Goal: Communication & Community: Ask a question

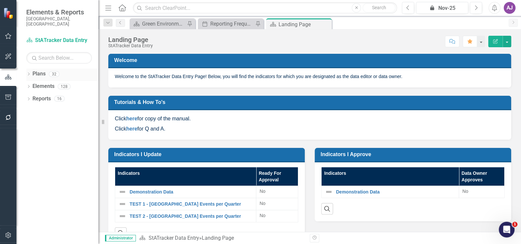
click at [28, 73] on icon "Dropdown" at bounding box center [28, 75] width 5 height 4
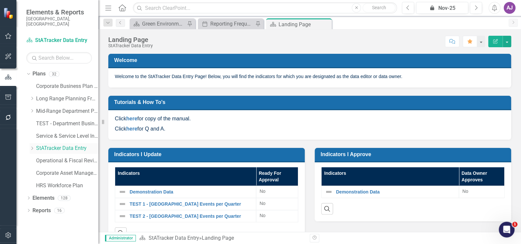
click at [52, 145] on link "StATracker Data Entry" at bounding box center [67, 149] width 62 height 8
click at [506, 44] on button "button" at bounding box center [507, 41] width 9 height 11
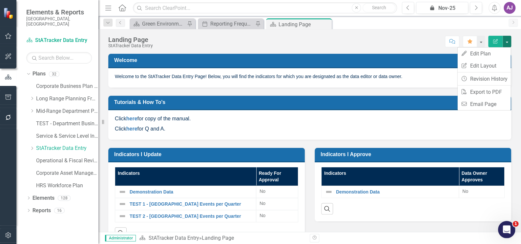
click at [509, 229] on icon "Open Intercom Messenger" at bounding box center [506, 229] width 11 height 11
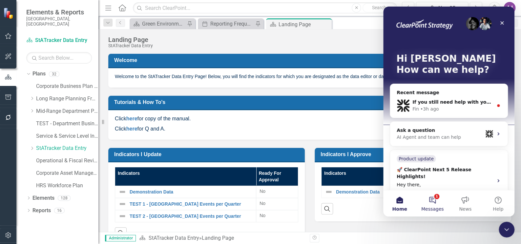
click at [432, 198] on button "1 Messages" at bounding box center [432, 203] width 33 height 26
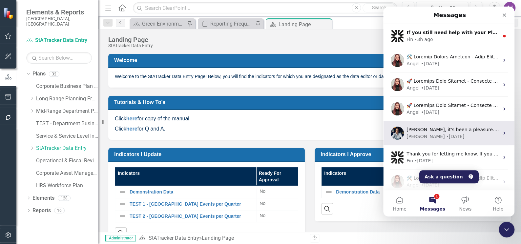
scroll to position [103, 0]
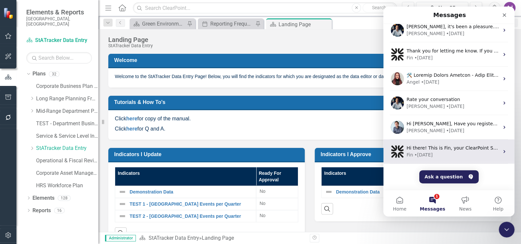
click at [439, 155] on div "Fin • [DATE]" at bounding box center [453, 155] width 93 height 7
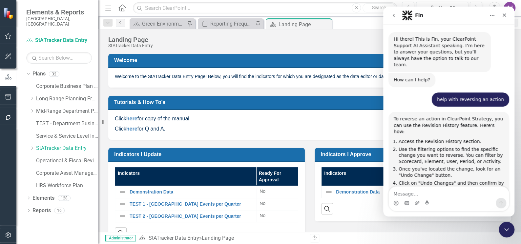
scroll to position [339, 0]
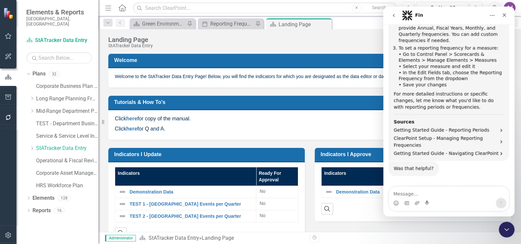
click at [442, 199] on div "Intercom messenger" at bounding box center [449, 203] width 120 height 11
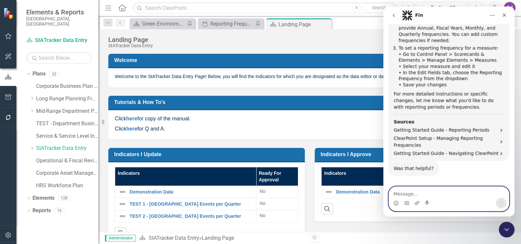
click at [437, 196] on textarea "Message…" at bounding box center [449, 192] width 120 height 11
type textarea "How to export all data in a plan to excel"
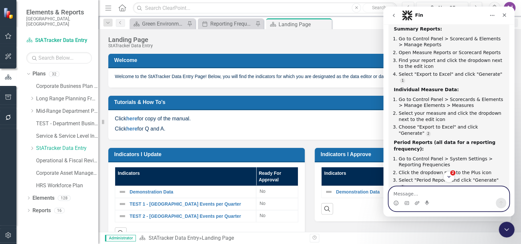
scroll to position [567, 0]
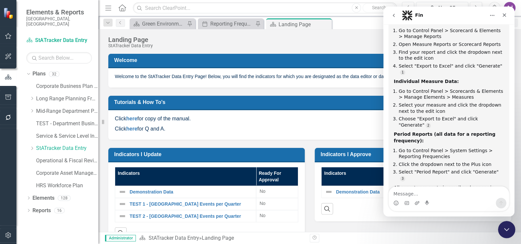
click at [504, 224] on div "Close Intercom Messenger" at bounding box center [506, 229] width 16 height 16
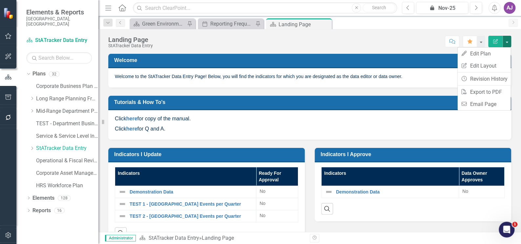
scroll to position [556, 0]
click at [401, 212] on div "Search" at bounding box center [413, 206] width 184 height 16
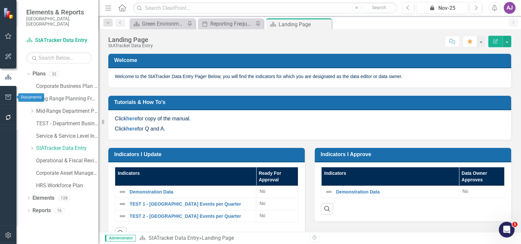
click at [8, 96] on icon "button" at bounding box center [8, 97] width 7 height 5
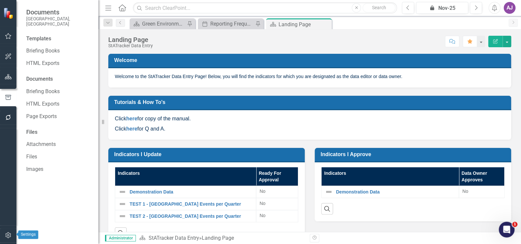
click at [7, 232] on button "button" at bounding box center [8, 236] width 15 height 14
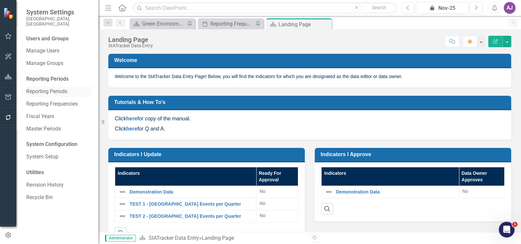
click at [48, 88] on link "Reporting Periods" at bounding box center [59, 92] width 66 height 8
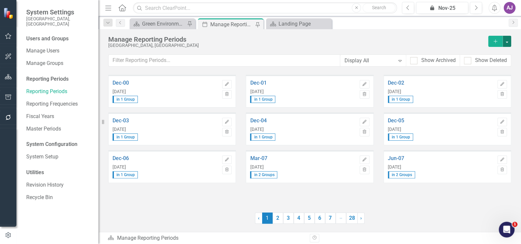
click at [506, 44] on button "button" at bounding box center [507, 41] width 9 height 11
click at [485, 78] on link "Excel File Last Updated Report" at bounding box center [478, 78] width 65 height 12
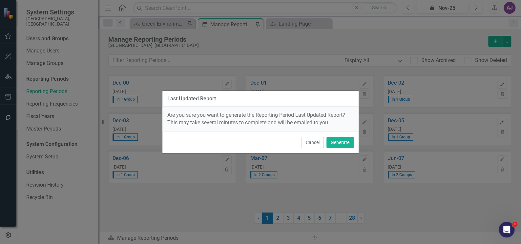
click at [311, 142] on button "Cancel" at bounding box center [313, 142] width 22 height 11
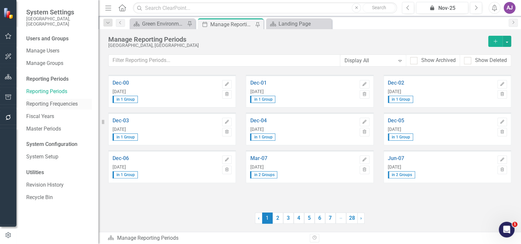
click at [60, 100] on link "Reporting Frequencies" at bounding box center [59, 104] width 66 height 8
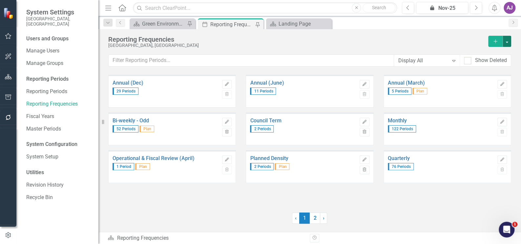
click at [509, 41] on button "button" at bounding box center [507, 41] width 9 height 11
click at [58, 88] on link "Reporting Periods" at bounding box center [59, 92] width 66 height 8
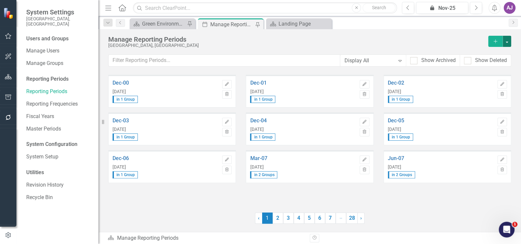
click at [505, 40] on button "button" at bounding box center [507, 41] width 9 height 11
click at [58, 100] on link "Reporting Frequencies" at bounding box center [59, 104] width 66 height 8
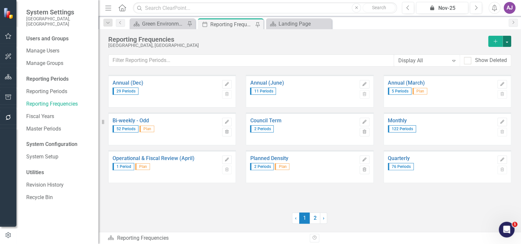
click at [509, 42] on button "button" at bounding box center [507, 41] width 9 height 11
click at [472, 67] on link "Excel File Period Report" at bounding box center [474, 65] width 74 height 12
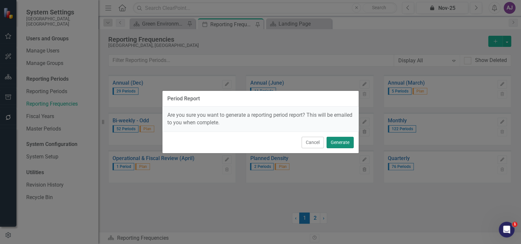
click at [344, 143] on button "Generate" at bounding box center [340, 142] width 27 height 11
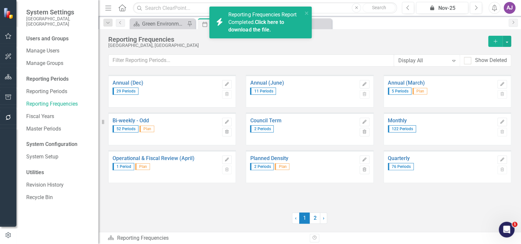
click at [261, 24] on link "Click here to download the file." at bounding box center [256, 26] width 55 height 14
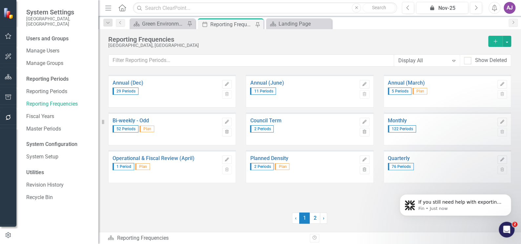
scroll to position [603, 0]
click at [509, 42] on button "button" at bounding box center [507, 41] width 9 height 11
click at [59, 76] on div "Reporting Periods" at bounding box center [59, 80] width 66 height 8
click at [58, 88] on link "Reporting Periods" at bounding box center [59, 92] width 66 height 8
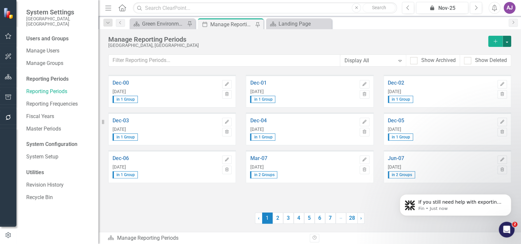
click at [508, 43] on button "button" at bounding box center [507, 41] width 9 height 11
click at [500, 78] on link "Excel File Last Updated Report" at bounding box center [478, 78] width 65 height 12
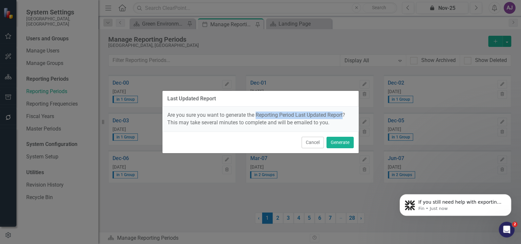
drag, startPoint x: 256, startPoint y: 115, endPoint x: 344, endPoint y: 112, distance: 88.4
click at [344, 112] on span "Are you sure you want to generate the Reporting Period Last Updated Report? Thi…" at bounding box center [256, 119] width 178 height 14
copy span "Reporting Period Last Updated Report"
click at [438, 211] on p "Fin • Just now" at bounding box center [461, 209] width 85 height 6
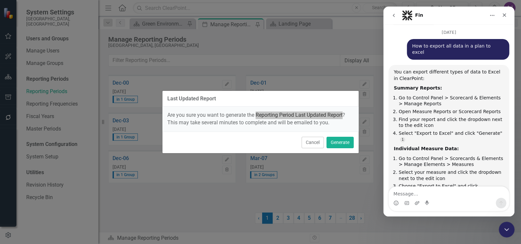
scroll to position [614, 0]
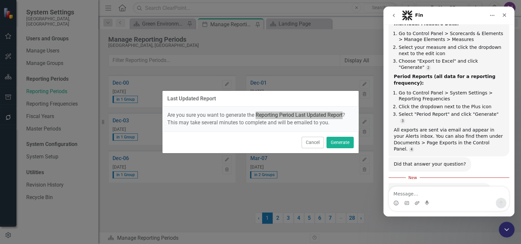
click at [420, 196] on textarea "Message…" at bounding box center [449, 192] width 120 height 11
type textarea "S"
type textarea "what is the Reporting Period Last Updated Report"
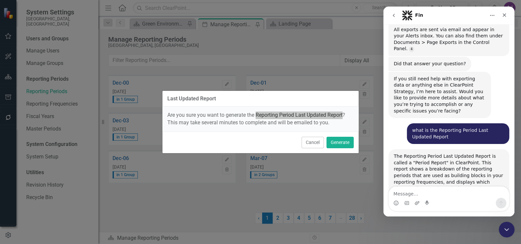
scroll to position [713, 0]
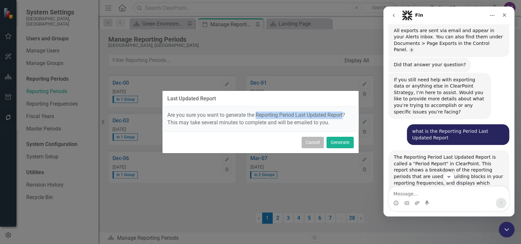
click at [313, 146] on button "Cancel" at bounding box center [313, 142] width 22 height 11
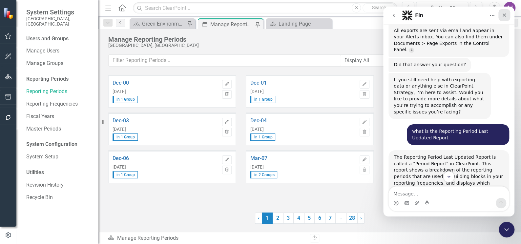
click at [506, 14] on icon "Close" at bounding box center [504, 14] width 5 height 5
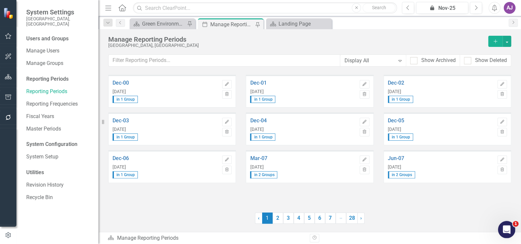
click at [505, 226] on icon "Open Intercom Messenger" at bounding box center [506, 229] width 11 height 11
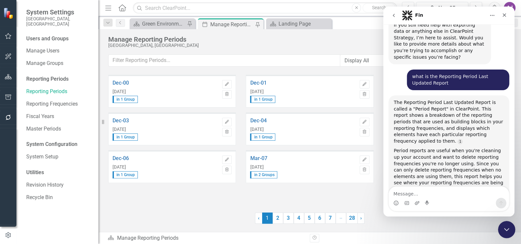
scroll to position [773, 0]
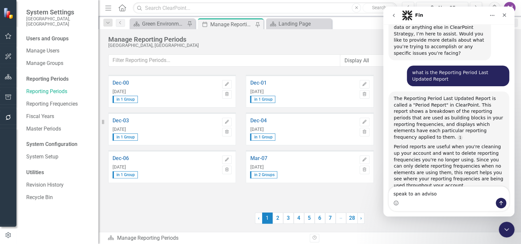
type textarea "speak to an advisor"
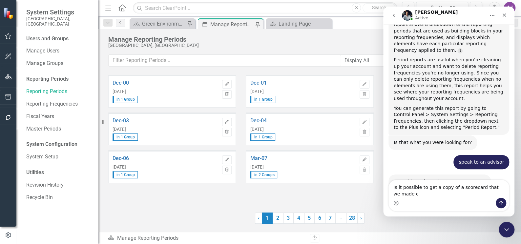
scroll to position [866, 0]
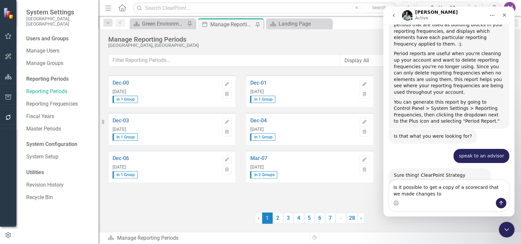
click at [478, 187] on textarea "Is it possible to get a copy of a scorecard that we made changes to" at bounding box center [449, 189] width 120 height 18
click at [430, 195] on textarea "Is it possible to get a copy of a scorecard from a couple days ago that we made…" at bounding box center [449, 189] width 120 height 18
click at [483, 194] on textarea "Is it possible to get a copy of a scorecard from a couple days ago that we rece…" at bounding box center [449, 186] width 120 height 24
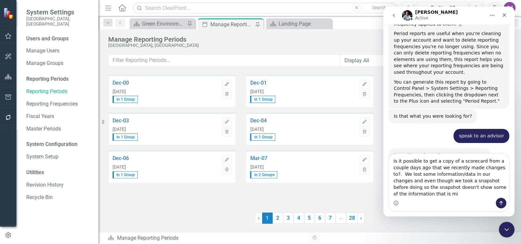
scroll to position [893, 0]
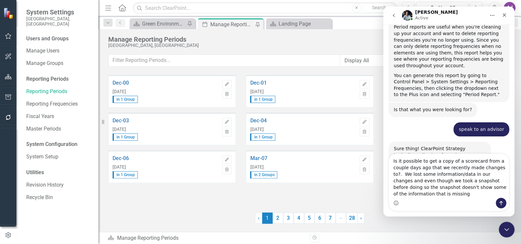
type textarea "Is it possible to get a copy of a scorecard from a couple days ago that we rece…"
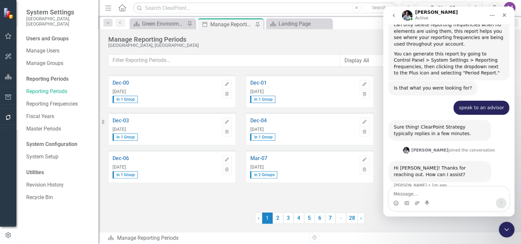
scroll to position [918, 0]
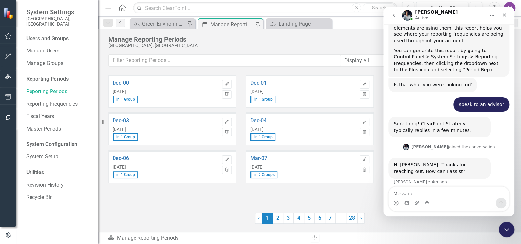
click at [408, 16] on img "Intercom messenger" at bounding box center [407, 15] width 11 height 11
click at [493, 14] on icon "Home" at bounding box center [492, 15] width 5 height 5
click at [462, 15] on div "[PERSON_NAME] Active" at bounding box center [443, 15] width 83 height 11
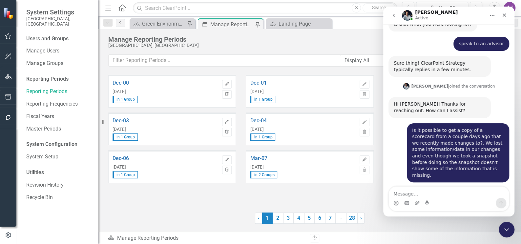
scroll to position [978, 0]
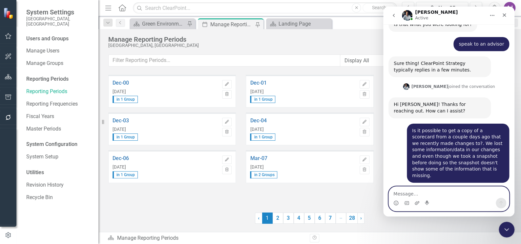
click at [415, 195] on textarea "Message…" at bounding box center [449, 192] width 120 height 11
type textarea "T"
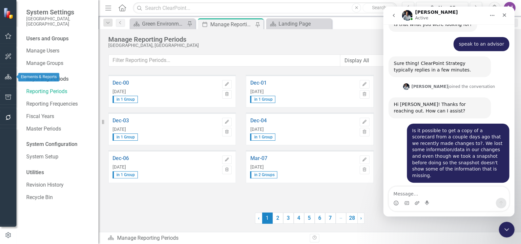
click at [9, 76] on icon "button" at bounding box center [8, 76] width 7 height 5
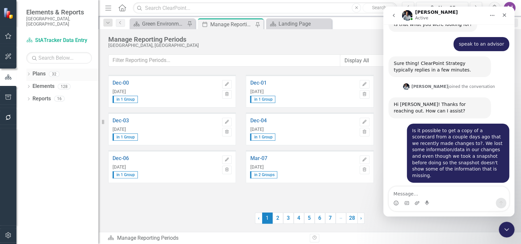
click at [28, 73] on icon "Dropdown" at bounding box center [28, 75] width 5 height 4
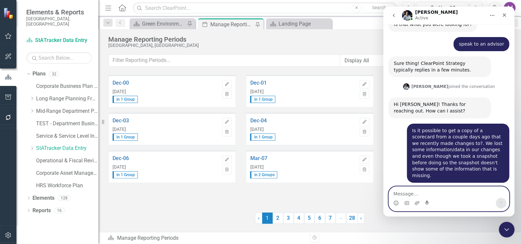
click at [405, 194] on textarea "Message…" at bounding box center [449, 192] width 120 height 11
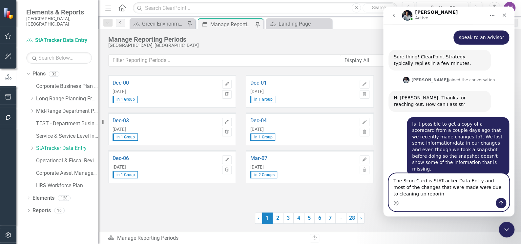
scroll to position [991, 0]
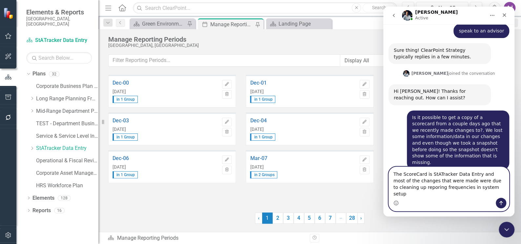
click at [404, 194] on textarea "The ScoreCard is StATracker Data Entry and most of the changes that were made w…" at bounding box center [449, 182] width 120 height 31
click at [471, 193] on textarea "The ScoreCard is StATracker Data Entry and most of the changes that were made w…" at bounding box center [449, 182] width 120 height 31
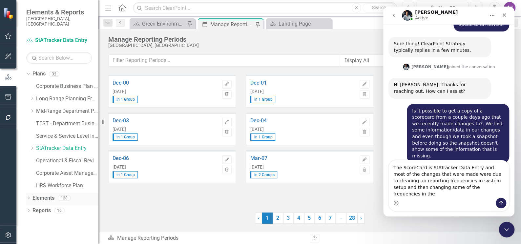
click at [29, 197] on icon at bounding box center [29, 198] width 2 height 3
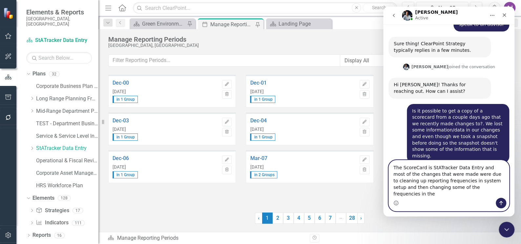
click at [478, 193] on textarea "The ScoreCard is StATracker Data Entry and most of the changes that were made w…" at bounding box center [449, 179] width 120 height 37
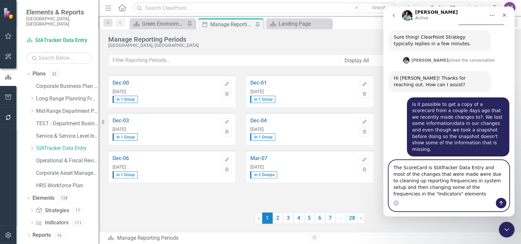
type textarea "The ScoreCard is StATracker Data Entry and most of the changes that were made w…"
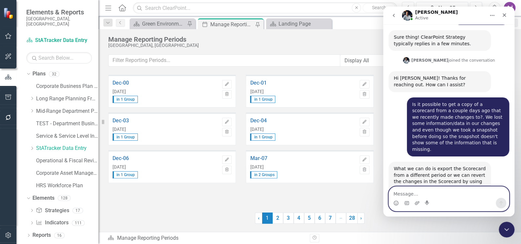
scroll to position [1023, 0]
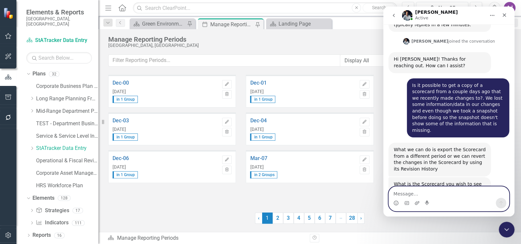
click at [484, 189] on textarea "Message…" at bounding box center [449, 192] width 120 height 11
type textarea "...to match the cleaned up frequencies."
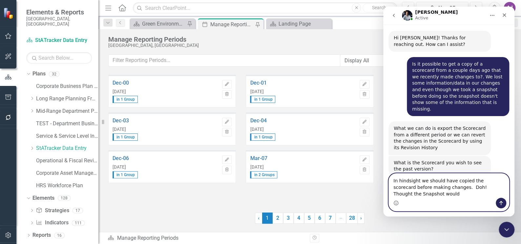
scroll to position [1051, 0]
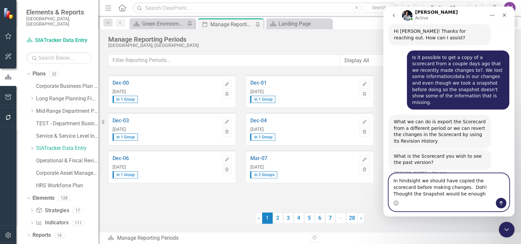
type textarea "In hindsight we should have copied the scorecard before making changes. Doh! Th…"
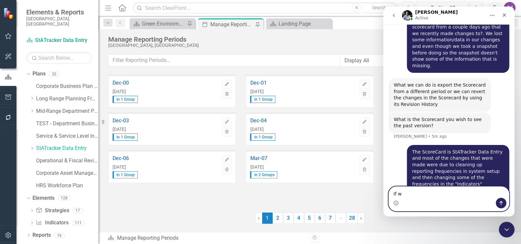
scroll to position [1091, 0]
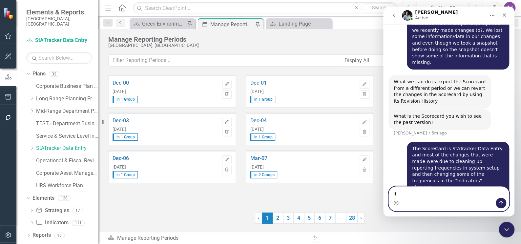
type textarea "I"
type textarea "C"
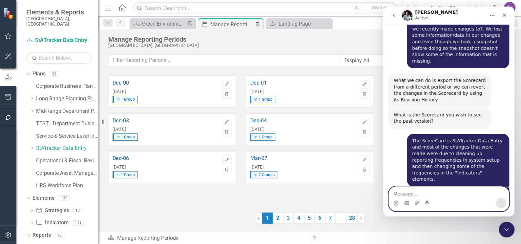
scroll to position [1092, 0]
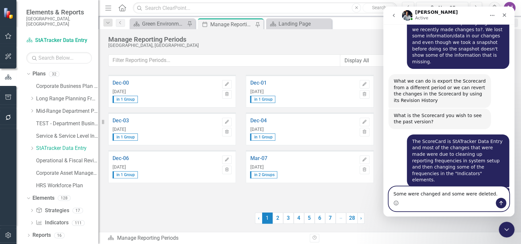
type textarea "Some were changed and some were deleted."
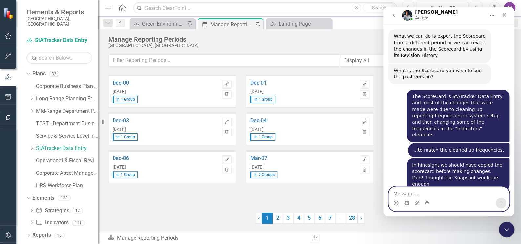
scroll to position [1157, 0]
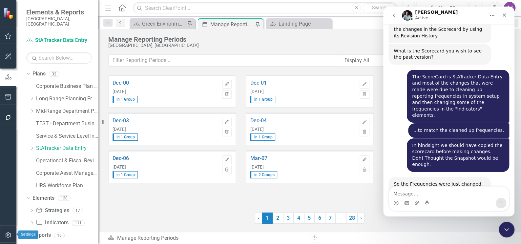
click at [8, 235] on icon "button" at bounding box center [8, 235] width 7 height 5
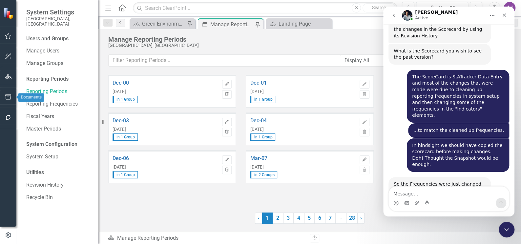
click at [10, 97] on icon "button" at bounding box center [8, 97] width 7 height 5
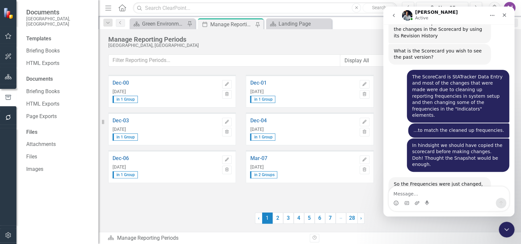
click at [6, 233] on icon "button" at bounding box center [8, 235] width 7 height 5
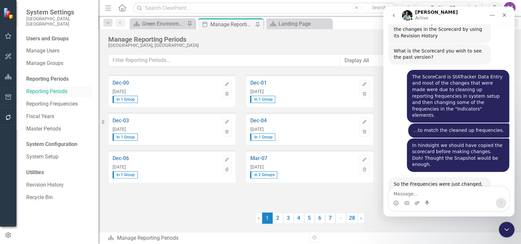
click at [40, 88] on link "Reporting Periods" at bounding box center [59, 92] width 66 height 8
click at [43, 100] on link "Reporting Frequencies" at bounding box center [59, 104] width 66 height 8
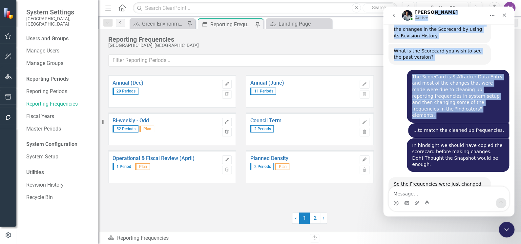
drag, startPoint x: 438, startPoint y: 12, endPoint x: 451, endPoint y: 40, distance: 31.1
click at [451, 40] on div "[PERSON_NAME] Active Hi there! This is Fin, your ClearPoint Support AI Assistan…" at bounding box center [448, 112] width 131 height 210
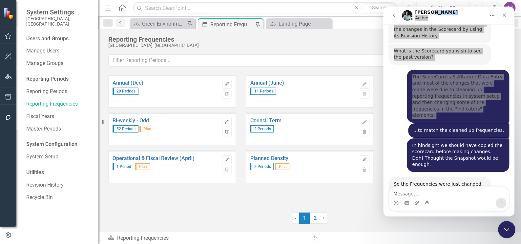
click at [506, 230] on icon "Close Intercom Messenger" at bounding box center [506, 229] width 8 height 8
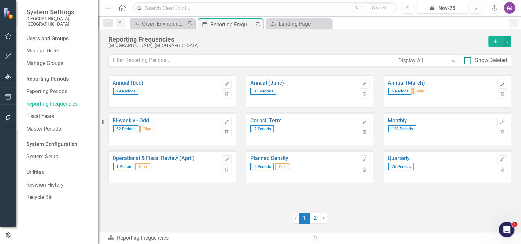
click at [471, 61] on div at bounding box center [467, 60] width 7 height 7
click at [469, 61] on input "Show Deleted" at bounding box center [466, 59] width 4 height 4
checkbox input "true"
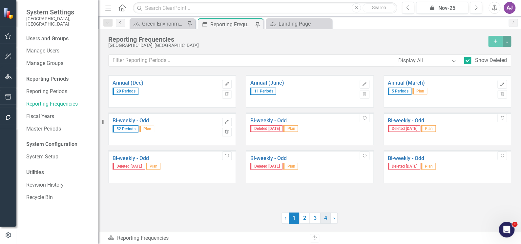
click at [325, 221] on link "4" at bounding box center [325, 218] width 11 height 11
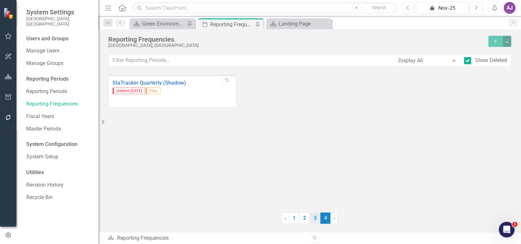
click at [315, 223] on link "3" at bounding box center [315, 218] width 11 height 11
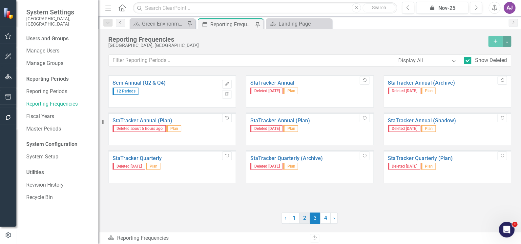
click at [305, 222] on link "2" at bounding box center [304, 218] width 11 height 11
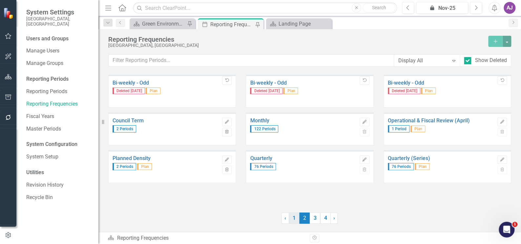
click at [296, 222] on link "1" at bounding box center [294, 218] width 11 height 11
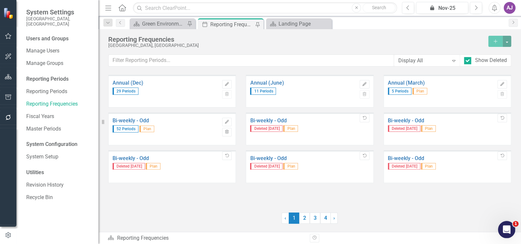
click at [506, 229] on icon "Open Intercom Messenger" at bounding box center [506, 229] width 11 height 11
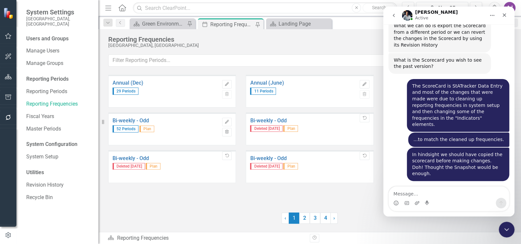
scroll to position [1157, 0]
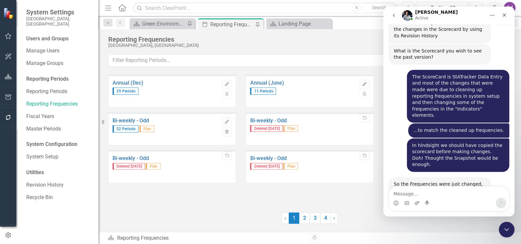
click at [409, 192] on textarea "Message…" at bounding box center [449, 192] width 120 height 11
type textarea "They were deleted by me so I can restore them."
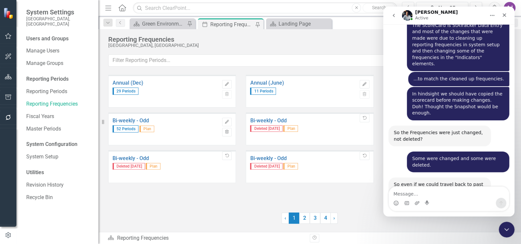
scroll to position [1215, 0]
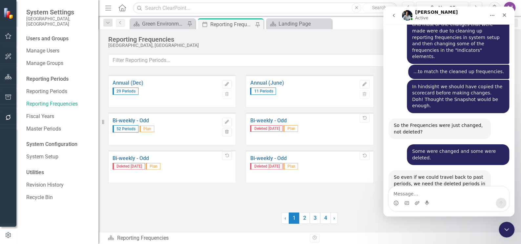
click at [313, 188] on div "Annual (Dec) 29 Periods Edit Trash Annual (June) 11 Periods Edit Trash Annual (…" at bounding box center [309, 140] width 403 height 130
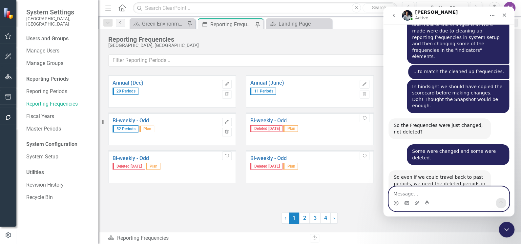
click at [398, 189] on textarea "Message…" at bounding box center [449, 192] width 120 height 11
type textarea "Ok. I will do that now. Just need a couple minutes."
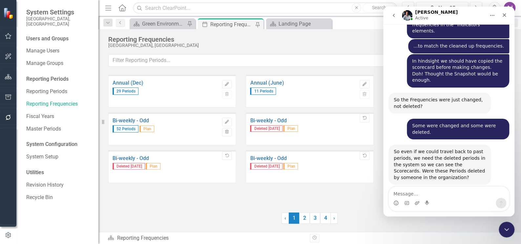
click at [342, 193] on div "Annual (Dec) 29 Periods Edit Trash Annual (June) 11 Periods Edit Trash Annual (…" at bounding box center [309, 140] width 403 height 130
click at [508, 230] on icon "Close Intercom Messenger" at bounding box center [506, 229] width 8 height 8
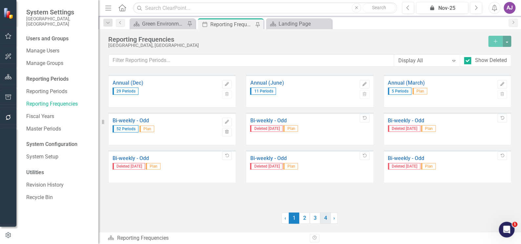
click at [327, 220] on link "4" at bounding box center [325, 218] width 11 height 11
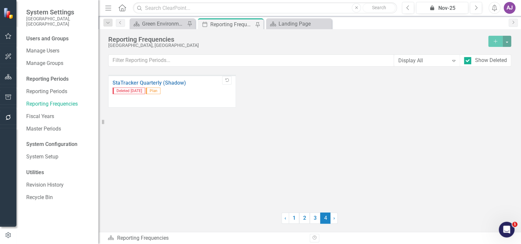
scroll to position [1267, 0]
click at [315, 220] on link "3" at bounding box center [315, 218] width 11 height 11
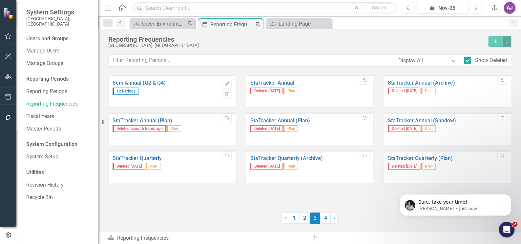
scroll to position [1286, 0]
click at [326, 218] on link "4" at bounding box center [325, 218] width 11 height 11
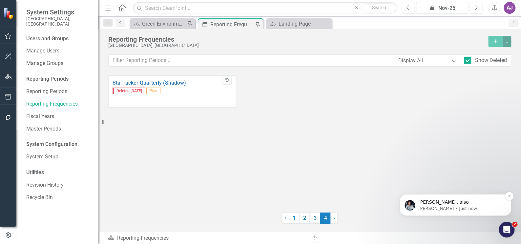
scroll to position [1301, 0]
click at [316, 218] on link "3" at bounding box center [315, 218] width 11 height 11
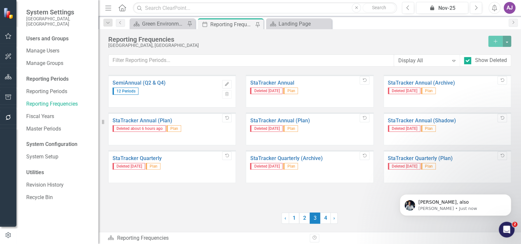
scroll to position [1276, 0]
click at [305, 219] on link "2" at bounding box center [304, 218] width 11 height 11
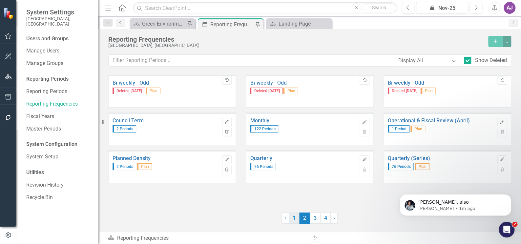
click at [293, 217] on link "1" at bounding box center [294, 218] width 11 height 11
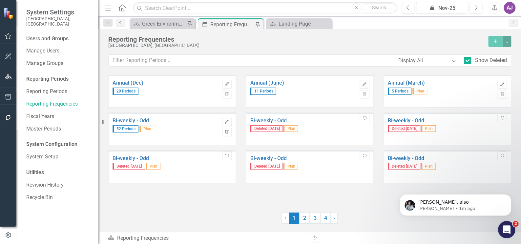
click at [508, 230] on icon "Open Intercom Messenger" at bounding box center [506, 229] width 11 height 11
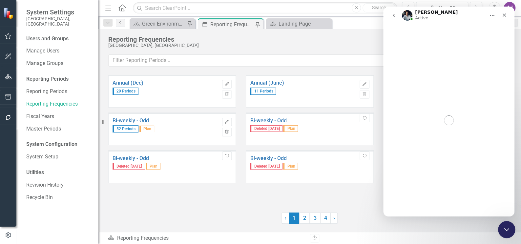
click at [507, 230] on icon "Close Intercom Messenger" at bounding box center [506, 229] width 8 height 8
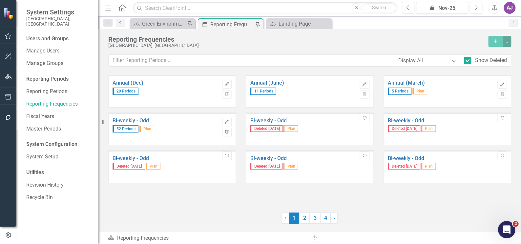
scroll to position [1, 0]
click at [507, 230] on icon "Open Intercom Messenger" at bounding box center [506, 229] width 11 height 11
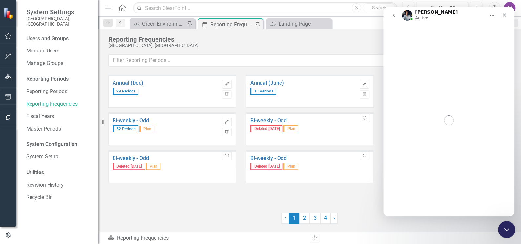
click at [508, 230] on icon "Close Intercom Messenger" at bounding box center [506, 229] width 8 height 8
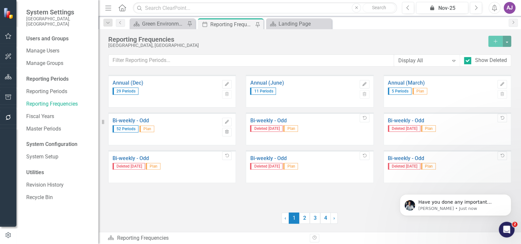
scroll to position [0, 0]
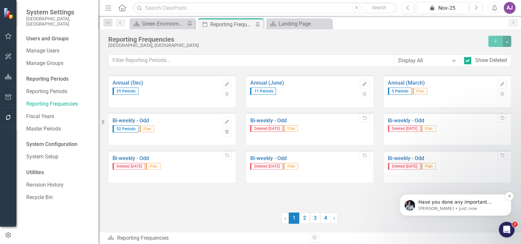
click at [470, 207] on p "[PERSON_NAME] • Just now" at bounding box center [461, 209] width 85 height 6
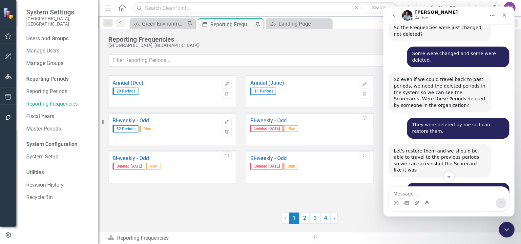
scroll to position [1315, 0]
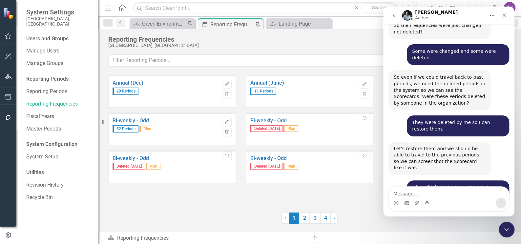
click at [422, 192] on textarea "Message…" at bounding box center [449, 192] width 120 height 11
type textarea "No"
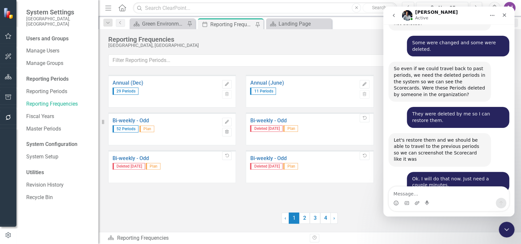
click at [356, 203] on div "Annual (Dec) 29 Periods Edit Trash Annual (June) 11 Periods Edit Trash Annual (…" at bounding box center [309, 140] width 403 height 130
click at [502, 232] on div "Close Intercom Messenger" at bounding box center [506, 229] width 16 height 16
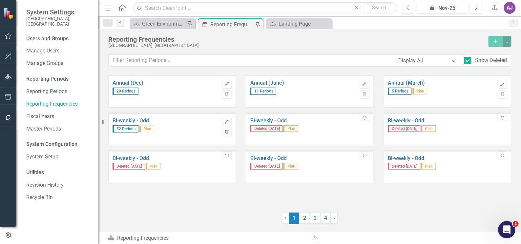
click at [501, 232] on div "Open Intercom Messenger" at bounding box center [506, 229] width 22 height 22
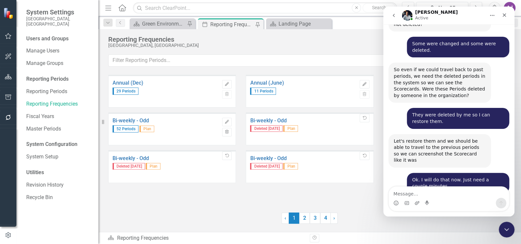
click at [369, 204] on div "Annual (Dec) 29 Periods Edit Trash Annual (June) 11 Periods Edit Trash Annual (…" at bounding box center [309, 140] width 403 height 130
click at [430, 230] on div "Annual (Dec) 29 Periods Edit Trash Annual (June) 11 Periods Edit Trash Annual (…" at bounding box center [310, 153] width 423 height 157
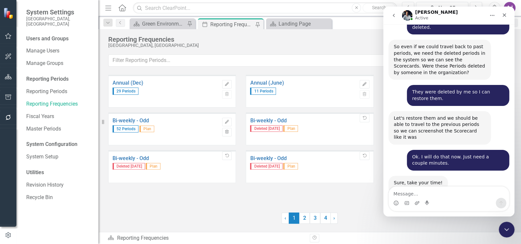
scroll to position [1354, 0]
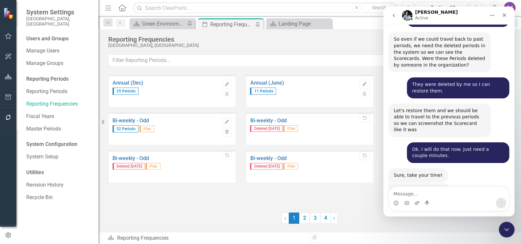
click at [330, 192] on div "Annual (Dec) 29 Periods Edit Trash Annual (June) 11 Periods Edit Trash Annual (…" at bounding box center [309, 140] width 403 height 130
click at [506, 233] on div "Close Intercom Messenger" at bounding box center [506, 229] width 16 height 16
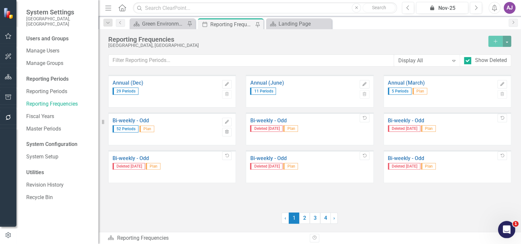
click at [505, 231] on icon "Open Intercom Messenger" at bounding box center [506, 229] width 11 height 11
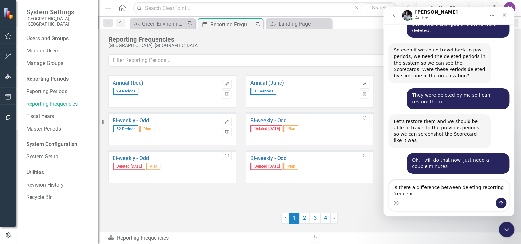
scroll to position [1349, 0]
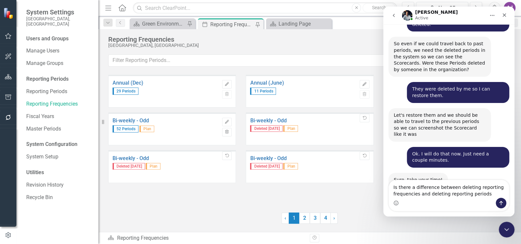
type textarea "Is there a difference between deleting reporting frequencies and deleting repor…"
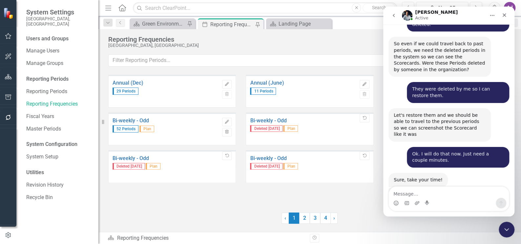
scroll to position [1375, 0]
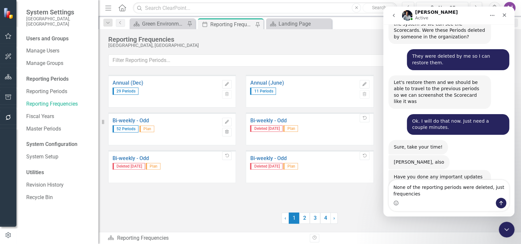
type textarea "None of the reporting periods were deleted, just frequencies."
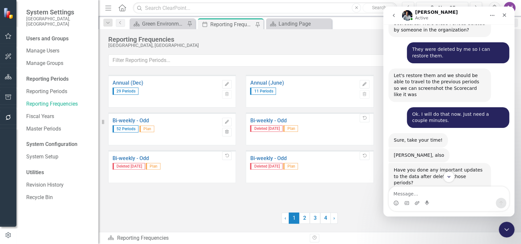
scroll to position [1397, 0]
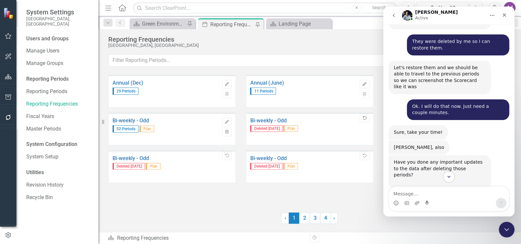
click at [366, 118] on icon "Undelete" at bounding box center [364, 118] width 5 height 4
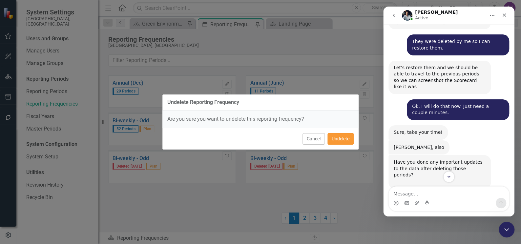
click at [339, 141] on button "Undelete" at bounding box center [341, 138] width 26 height 11
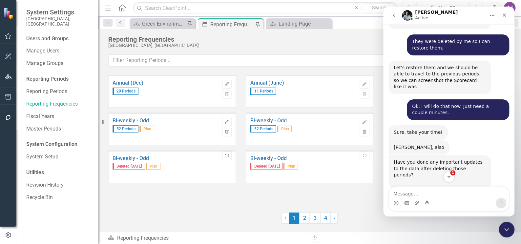
click at [227, 155] on icon "Undelete" at bounding box center [227, 156] width 5 height 4
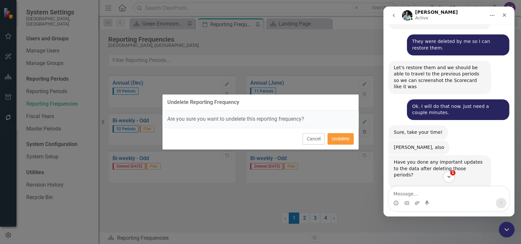
click at [339, 140] on button "Undelete" at bounding box center [341, 138] width 26 height 11
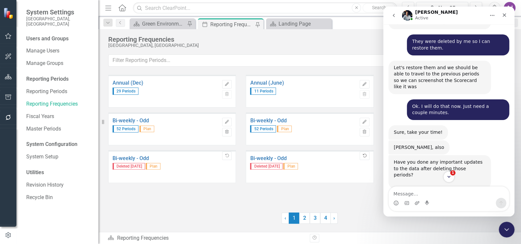
click at [366, 156] on icon "Undelete" at bounding box center [364, 156] width 5 height 4
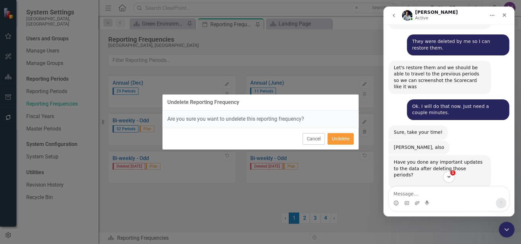
click at [347, 139] on button "Undelete" at bounding box center [341, 138] width 26 height 11
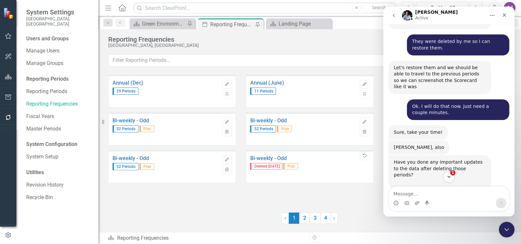
click at [366, 155] on icon "button" at bounding box center [365, 156] width 4 height 4
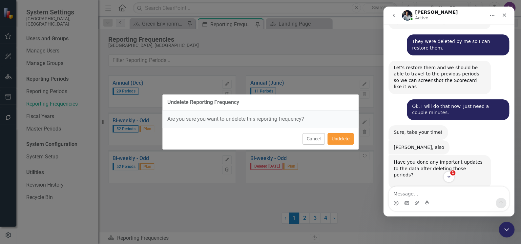
click at [340, 138] on button "Undelete" at bounding box center [341, 138] width 26 height 11
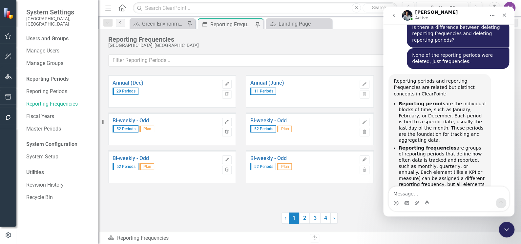
scroll to position [1620, 0]
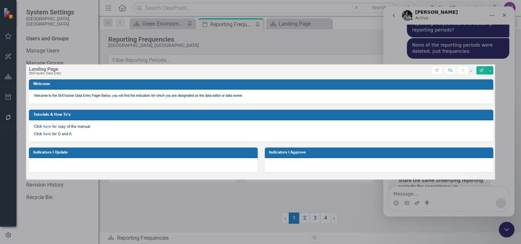
scroll to position [0, 0]
click at [440, 187] on div "Intercom messenger" at bounding box center [260, 122] width 521 height 244
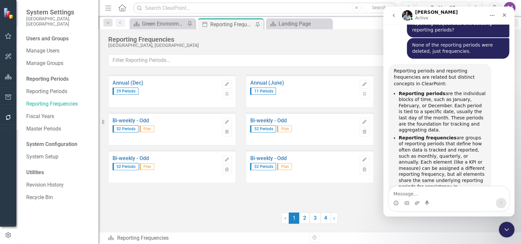
click at [359, 202] on div "Annual (Dec) 29 Periods Edit Trash Annual (June) 11 Periods Edit Trash Annual (…" at bounding box center [309, 140] width 403 height 130
click at [491, 17] on icon "Home" at bounding box center [492, 15] width 5 height 5
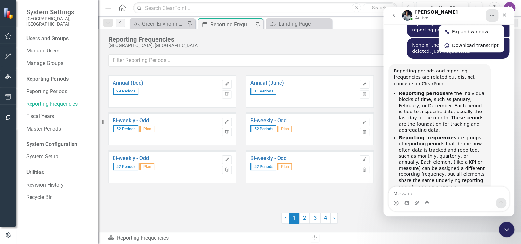
click at [370, 220] on div at bounding box center [424, 218] width 173 height 11
click at [507, 227] on icon "Close Intercom Messenger" at bounding box center [506, 229] width 8 height 8
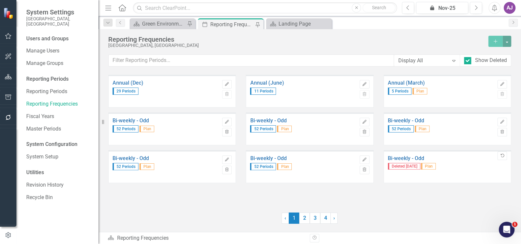
click at [501, 155] on icon "Undelete" at bounding box center [502, 156] width 5 height 4
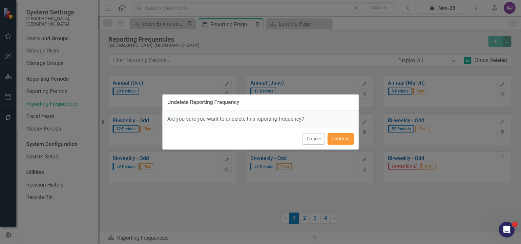
click at [350, 135] on button "Undelete" at bounding box center [341, 138] width 26 height 11
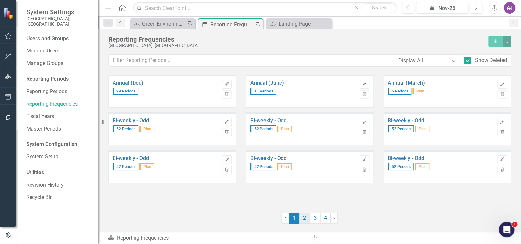
click at [306, 220] on link "2" at bounding box center [304, 218] width 11 height 11
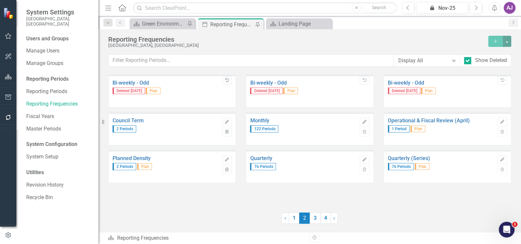
click at [227, 78] on icon "Undelete" at bounding box center [227, 80] width 5 height 4
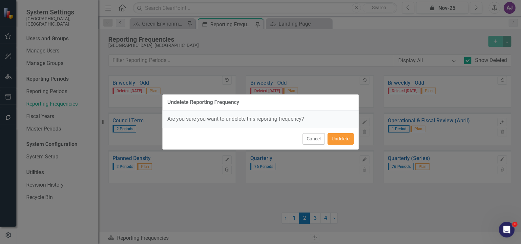
click at [341, 139] on button "Undelete" at bounding box center [341, 138] width 26 height 11
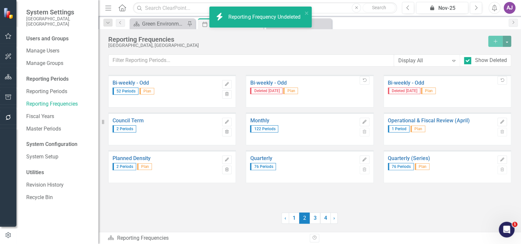
click at [366, 80] on icon "Undelete" at bounding box center [364, 80] width 5 height 4
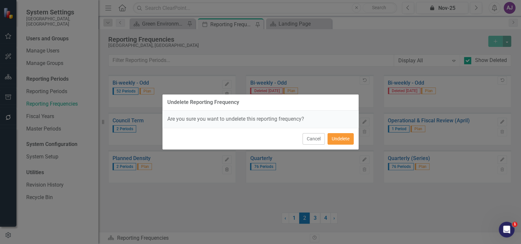
click at [344, 135] on button "Undelete" at bounding box center [341, 138] width 26 height 11
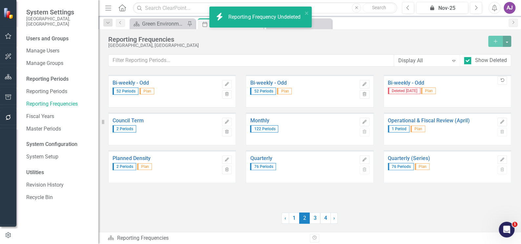
click at [504, 79] on icon "Undelete" at bounding box center [502, 80] width 5 height 4
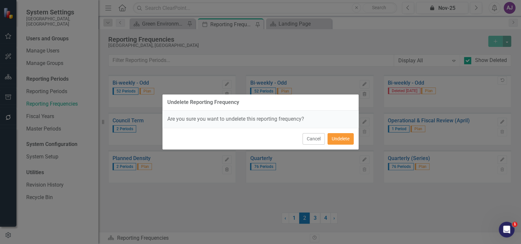
click at [346, 136] on button "Undelete" at bounding box center [341, 138] width 26 height 11
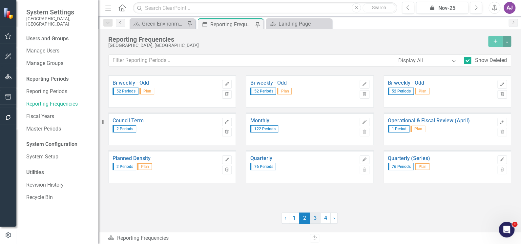
click at [313, 219] on link "3" at bounding box center [315, 218] width 11 height 11
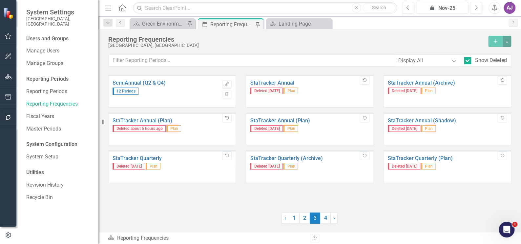
click at [226, 118] on icon "Undelete" at bounding box center [227, 118] width 5 height 4
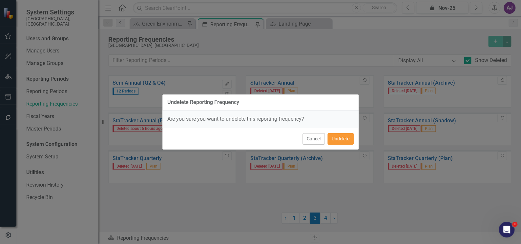
click at [337, 137] on button "Undelete" at bounding box center [341, 138] width 26 height 11
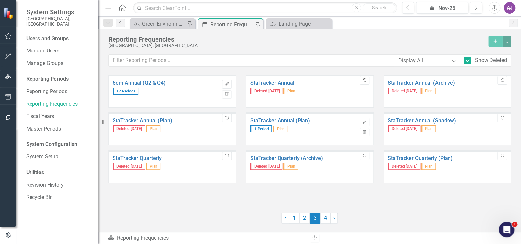
click at [366, 80] on icon "button" at bounding box center [365, 80] width 4 height 4
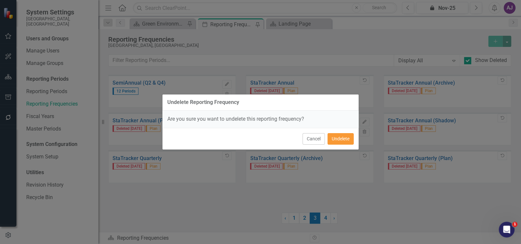
click at [345, 142] on button "Undelete" at bounding box center [341, 138] width 26 height 11
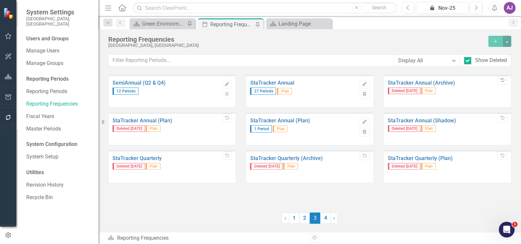
click at [502, 80] on icon "Undelete" at bounding box center [502, 80] width 5 height 4
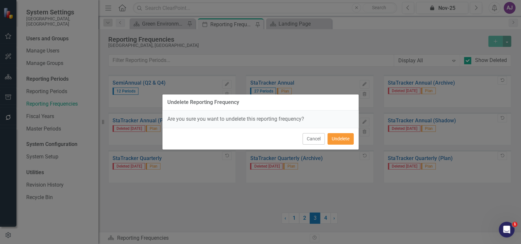
click at [346, 139] on button "Undelete" at bounding box center [341, 138] width 26 height 11
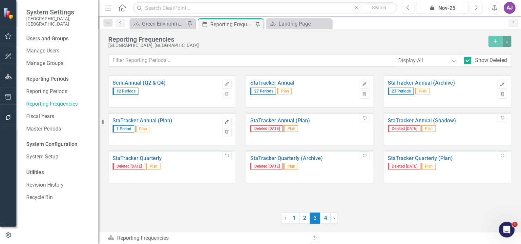
click at [230, 123] on button "Edit" at bounding box center [227, 122] width 10 height 9
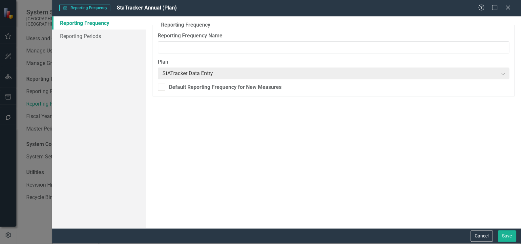
type input "StaTracker Annual (Plan)"
click at [483, 237] on button "Cancel" at bounding box center [482, 235] width 22 height 11
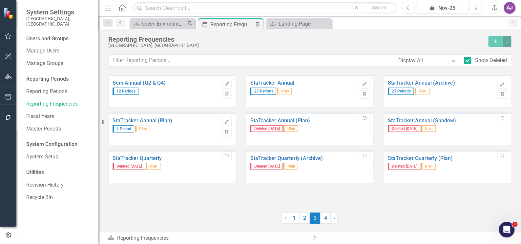
click at [364, 118] on icon "Undelete" at bounding box center [364, 118] width 5 height 4
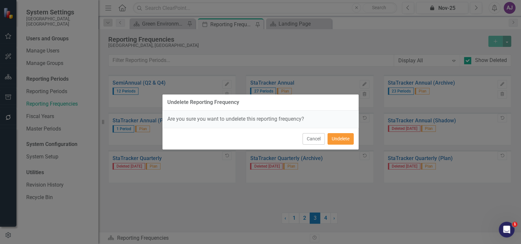
click at [351, 137] on button "Undelete" at bounding box center [341, 138] width 26 height 11
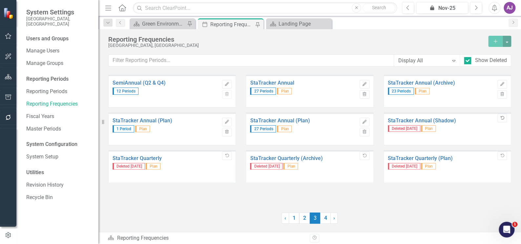
click at [503, 117] on icon "Undelete" at bounding box center [502, 118] width 5 height 4
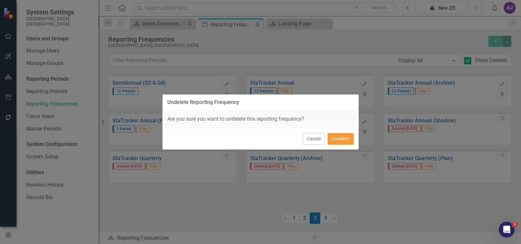
click at [347, 137] on button "Undelete" at bounding box center [341, 138] width 26 height 11
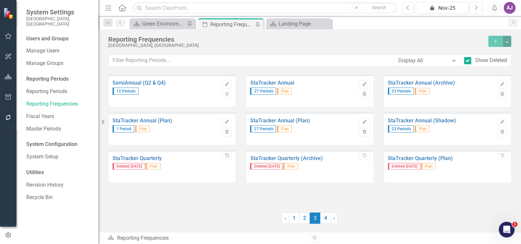
click at [228, 154] on icon "Undelete" at bounding box center [227, 156] width 5 height 4
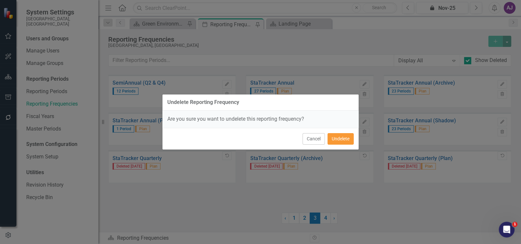
click at [334, 139] on button "Undelete" at bounding box center [341, 138] width 26 height 11
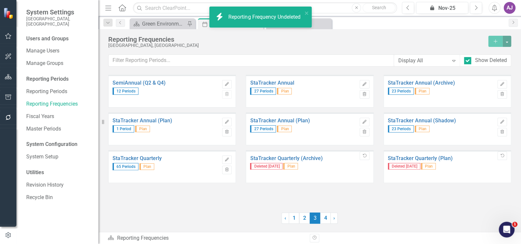
click at [365, 156] on icon "Undelete" at bounding box center [364, 156] width 5 height 4
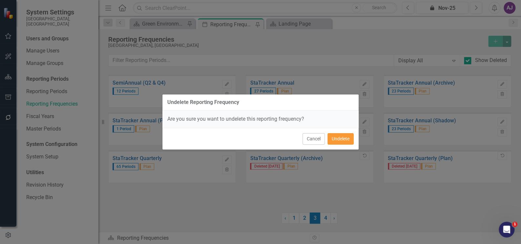
click at [344, 140] on button "Undelete" at bounding box center [341, 138] width 26 height 11
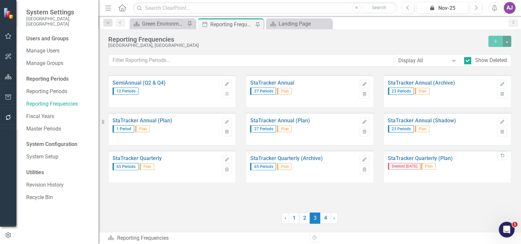
click at [503, 156] on icon "button" at bounding box center [503, 156] width 4 height 4
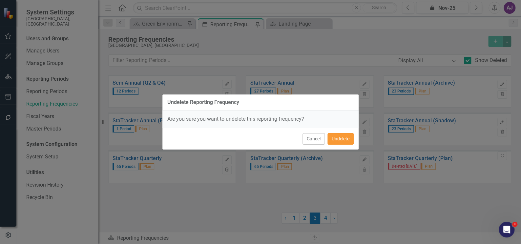
click at [342, 140] on button "Undelete" at bounding box center [341, 138] width 26 height 11
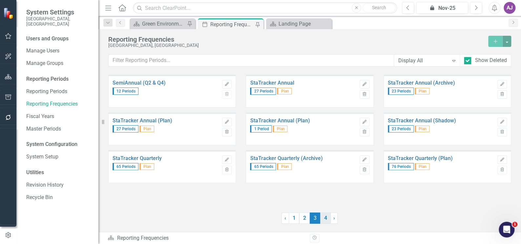
click at [326, 220] on link "4" at bounding box center [325, 218] width 11 height 11
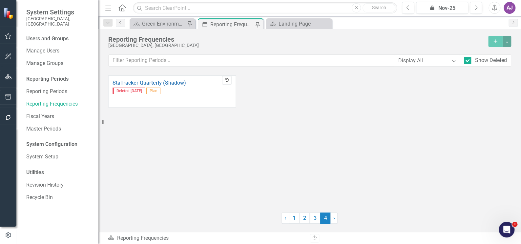
click at [228, 82] on button "Undelete" at bounding box center [227, 80] width 10 height 9
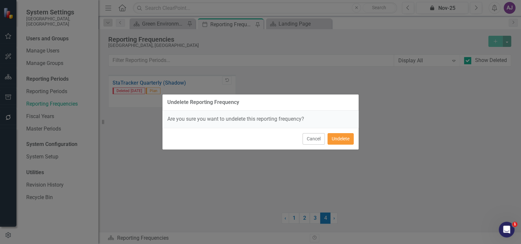
click at [338, 138] on button "Undelete" at bounding box center [341, 138] width 26 height 11
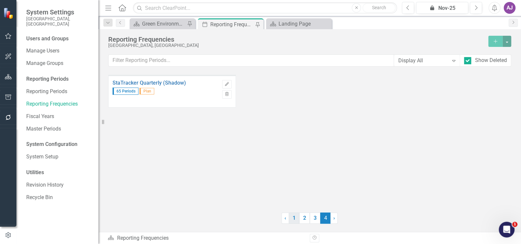
click at [293, 219] on link "1" at bounding box center [294, 218] width 11 height 11
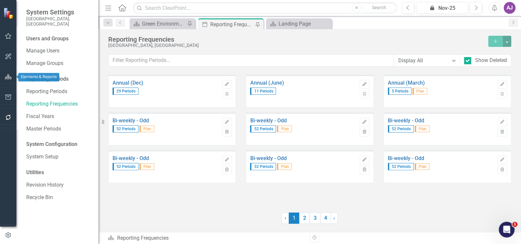
click at [7, 78] on icon "button" at bounding box center [8, 76] width 7 height 5
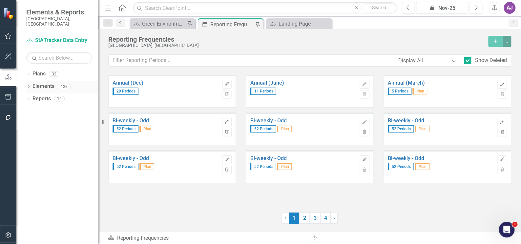
click at [35, 83] on link "Elements" at bounding box center [44, 87] width 22 height 8
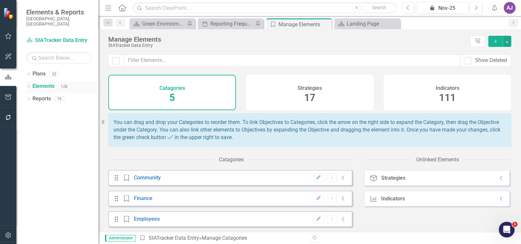
click at [29, 85] on icon at bounding box center [29, 86] width 2 height 3
click at [49, 108] on link "Indicator Indicators" at bounding box center [52, 112] width 33 height 8
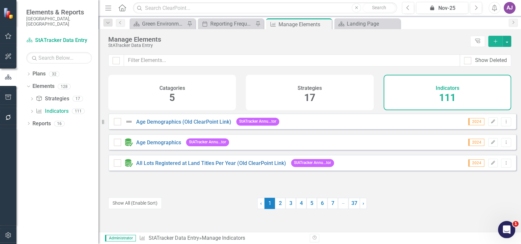
click at [508, 229] on icon "Open Intercom Messenger" at bounding box center [506, 229] width 11 height 11
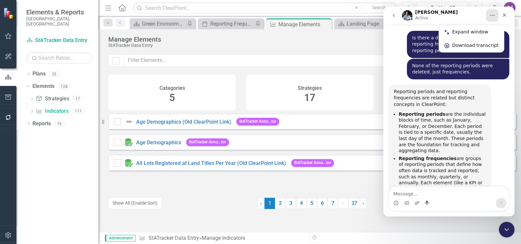
scroll to position [1620, 0]
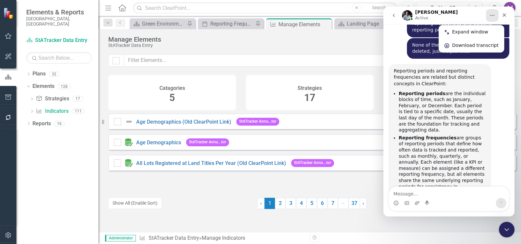
click at [416, 197] on textarea "Message…" at bounding box center [449, 192] width 120 height 11
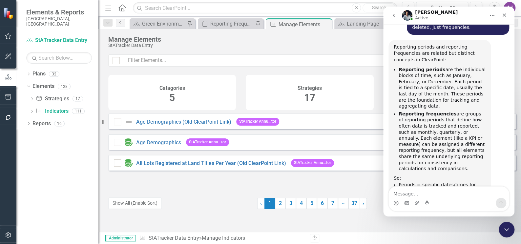
scroll to position [1673, 0]
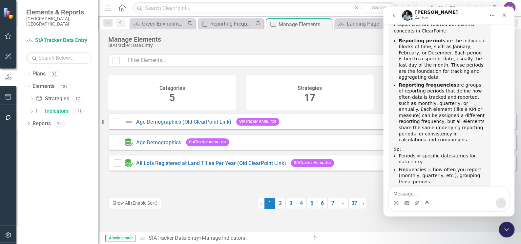
click at [222, 222] on div "Looks like you don't have any Indicators set up yet. Why don't you add a Indica…" at bounding box center [310, 173] width 423 height 119
click at [432, 223] on div "Looks like you don't have any Indicators set up yet. Why don't you add a Indica…" at bounding box center [310, 173] width 423 height 119
click at [502, 15] on icon "Close" at bounding box center [504, 14] width 5 height 5
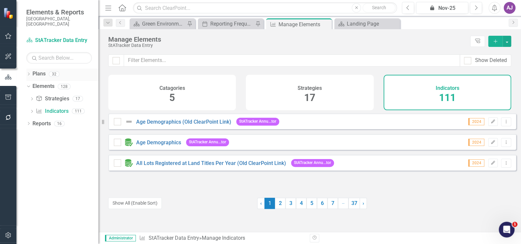
click at [29, 73] on icon "Dropdown" at bounding box center [28, 75] width 5 height 4
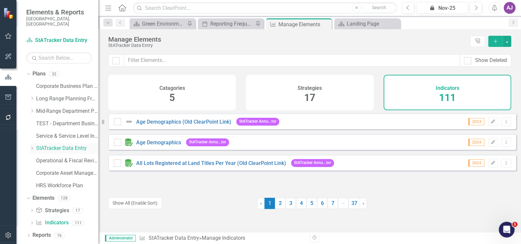
click at [31, 146] on icon "Dropdown" at bounding box center [32, 148] width 5 height 4
click at [508, 232] on icon "Open Intercom Messenger" at bounding box center [506, 229] width 11 height 11
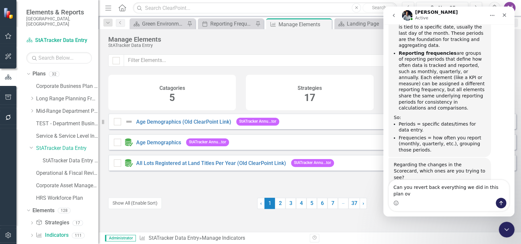
scroll to position [1698, 0]
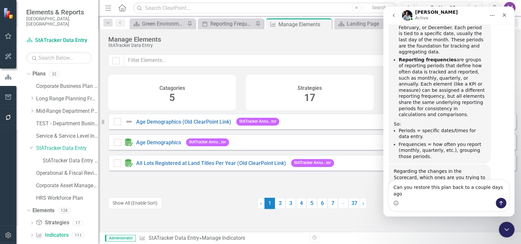
type textarea "Can you restore this plan back to a couple days ago?"
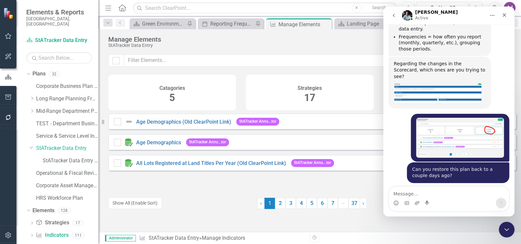
scroll to position [1809, 0]
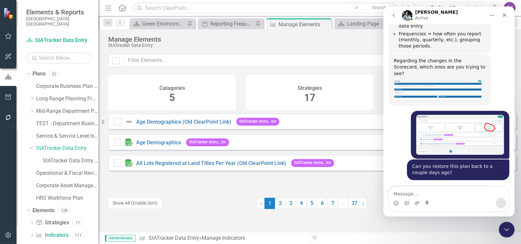
click at [417, 190] on textarea "Message…" at bounding box center [449, 192] width 120 height 11
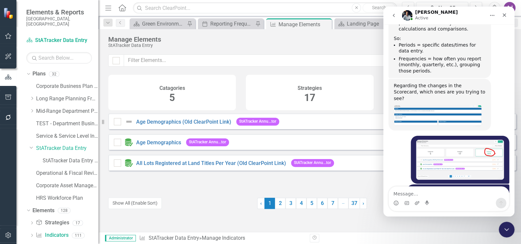
click at [440, 194] on textarea "Message…" at bounding box center [449, 192] width 120 height 11
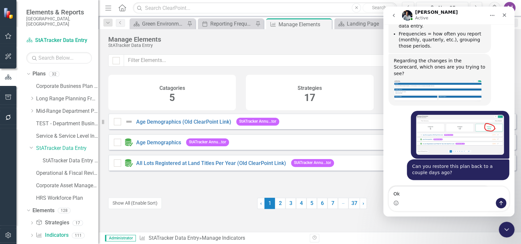
type textarea "O"
type textarea "I"
type textarea "s"
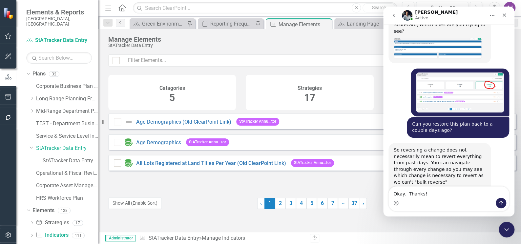
type textarea "Okay. Thanks!"
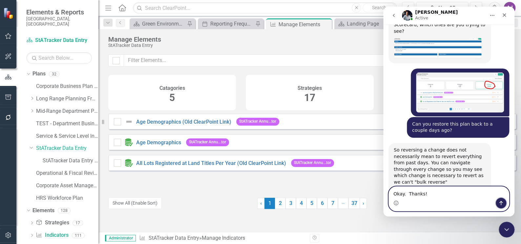
click at [504, 204] on icon "Send a message…" at bounding box center [501, 203] width 5 height 5
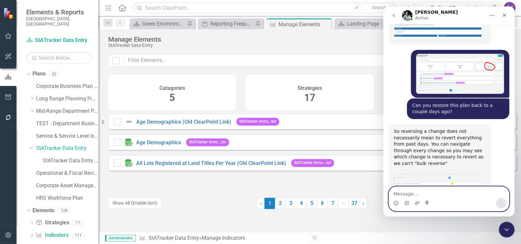
scroll to position [1871, 0]
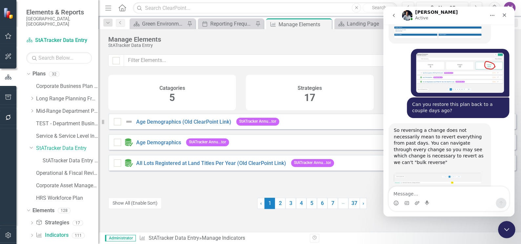
click at [509, 227] on icon "Close Intercom Messenger" at bounding box center [506, 229] width 8 height 8
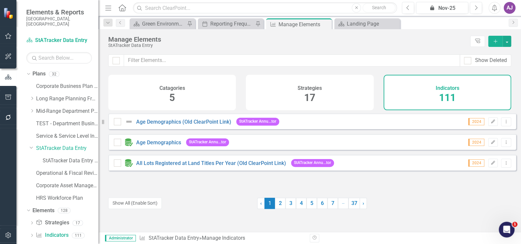
click at [506, 10] on div "AJ" at bounding box center [510, 8] width 12 height 12
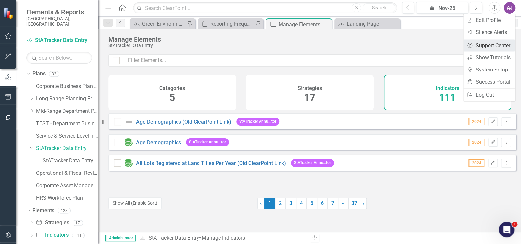
click at [497, 42] on link "Help Support Center" at bounding box center [490, 45] width 52 height 12
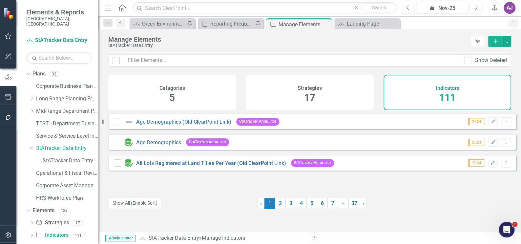
click at [510, 14] on div "Menu Home Search Close Search Previous icon.lock Nov-25 Next Alerts AJ User Edi…" at bounding box center [310, 8] width 423 height 16
click at [508, 9] on div "AJ" at bounding box center [510, 8] width 12 height 12
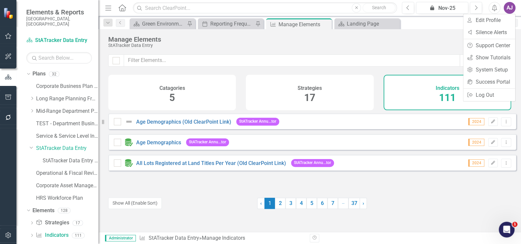
scroll to position [1896, 0]
click at [503, 81] on link "icon.portal Success Portal" at bounding box center [490, 82] width 52 height 12
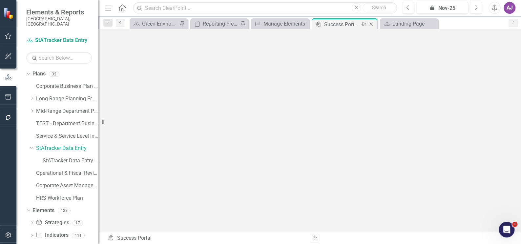
click at [371, 26] on icon "Close" at bounding box center [371, 24] width 7 height 5
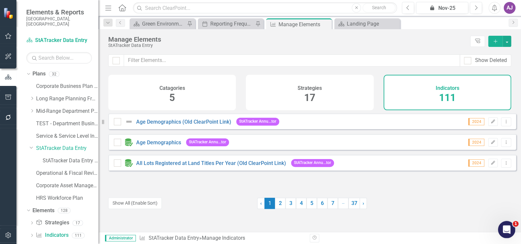
click at [500, 229] on div "Open Intercom Messenger" at bounding box center [506, 229] width 22 height 22
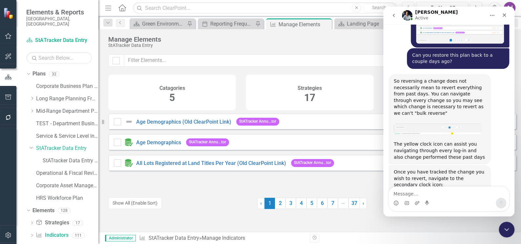
scroll to position [1927, 0]
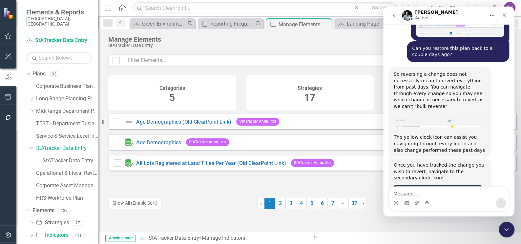
click at [452, 194] on textarea "Message…" at bounding box center [449, 192] width 120 height 11
type textarea "Okay. I appreciate that."
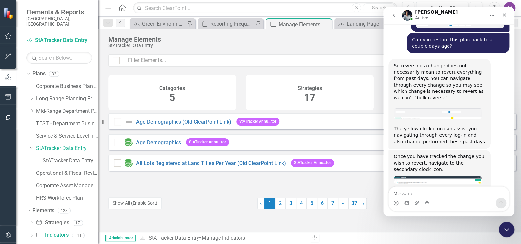
click at [490, 15] on icon "Home" at bounding box center [492, 15] width 5 height 5
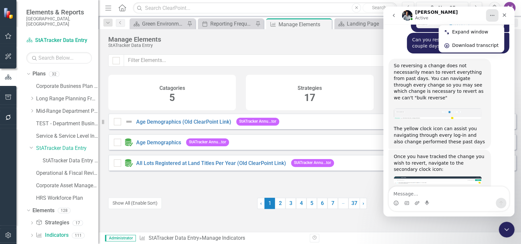
click at [492, 17] on icon "Home" at bounding box center [492, 15] width 5 height 5
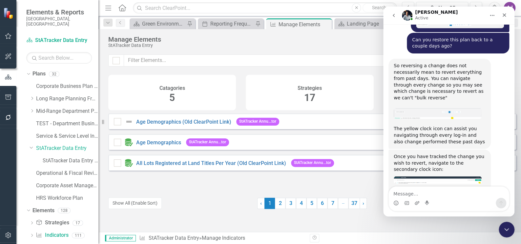
click at [364, 189] on div "Age Demographics (Old ClearPoint Link) StATracker Annu...tor 2024 Edit Dropdown…" at bounding box center [312, 152] width 408 height 76
click at [508, 230] on icon "Close Intercom Messenger" at bounding box center [506, 229] width 8 height 8
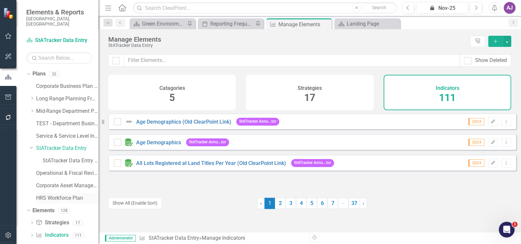
scroll to position [5, 0]
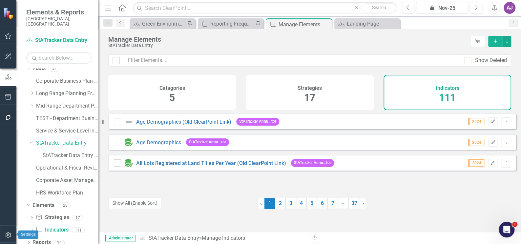
click at [5, 235] on icon "button" at bounding box center [8, 235] width 7 height 5
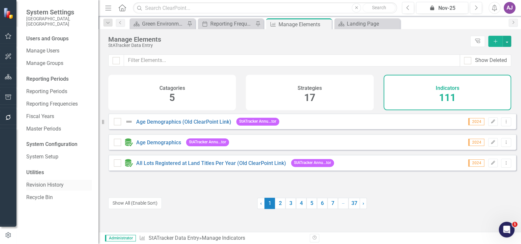
click at [46, 182] on link "Revision History" at bounding box center [59, 186] width 66 height 8
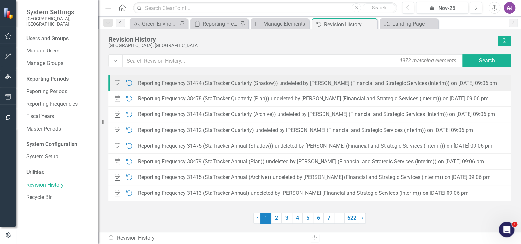
click at [130, 82] on icon "Undeleted" at bounding box center [129, 83] width 9 height 7
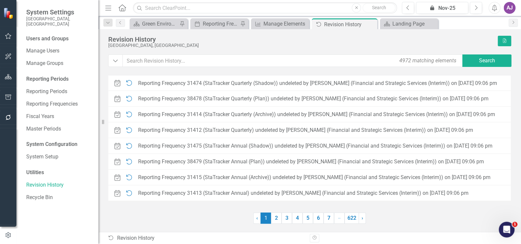
click at [5, 197] on div at bounding box center [8, 176] width 16 height 97
click at [10, 237] on icon "button" at bounding box center [8, 235] width 7 height 6
click at [7, 118] on icon "button" at bounding box center [8, 117] width 7 height 5
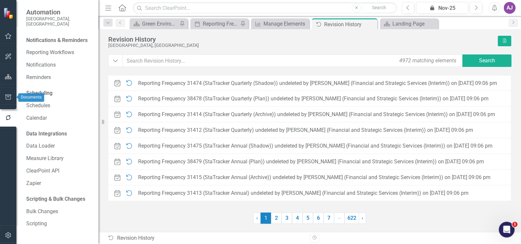
click at [10, 97] on icon "button" at bounding box center [8, 97] width 7 height 5
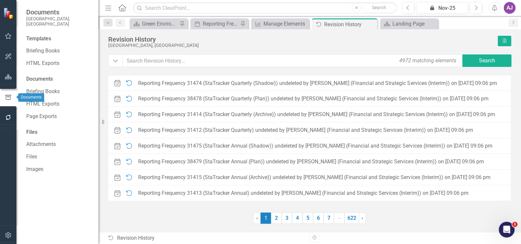
click at [8, 117] on icon "button" at bounding box center [8, 117] width 7 height 5
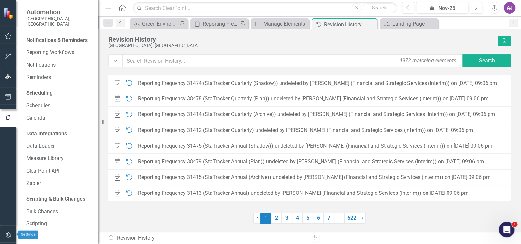
click at [7, 234] on icon "button" at bounding box center [8, 235] width 7 height 5
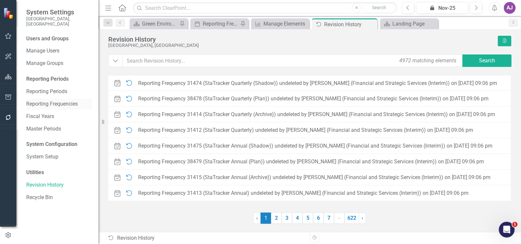
click at [46, 100] on link "Reporting Frequencies" at bounding box center [59, 104] width 66 height 8
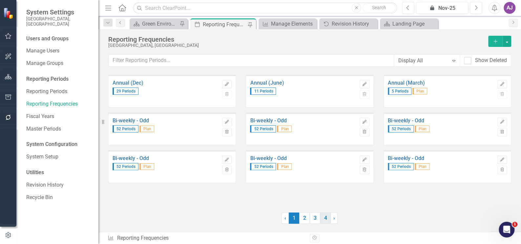
click at [327, 220] on link "4" at bounding box center [325, 218] width 11 height 11
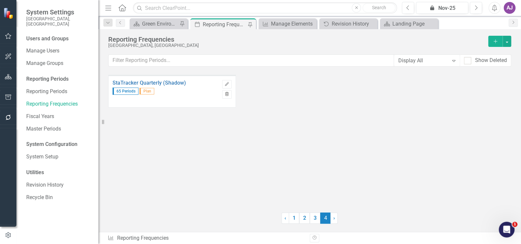
click at [227, 95] on icon "Trash" at bounding box center [227, 95] width 5 height 4
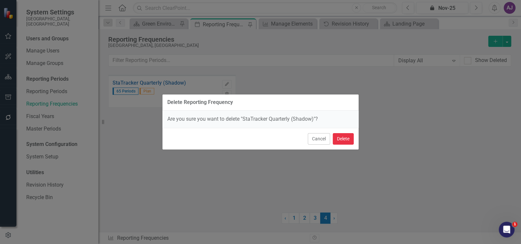
click at [338, 138] on button "Delete" at bounding box center [343, 138] width 21 height 11
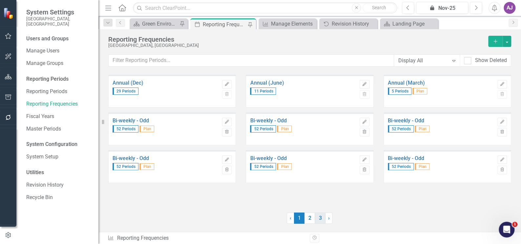
click at [321, 219] on link "3" at bounding box center [320, 218] width 11 height 11
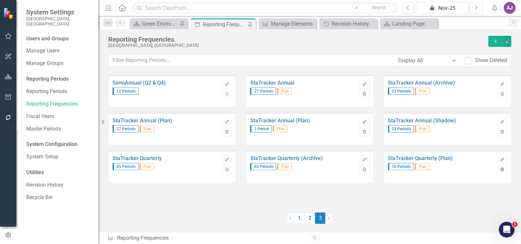
click at [502, 169] on icon "button" at bounding box center [503, 169] width 4 height 4
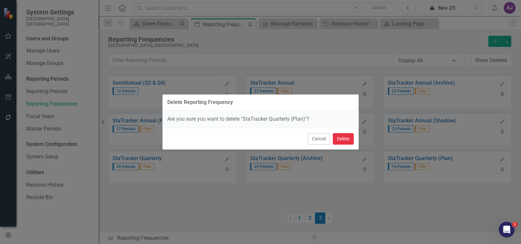
click at [340, 137] on button "Delete" at bounding box center [343, 138] width 21 height 11
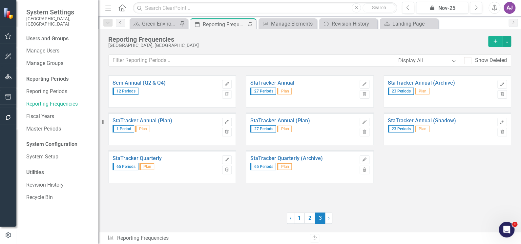
click at [367, 169] on icon "Trash" at bounding box center [364, 170] width 5 height 4
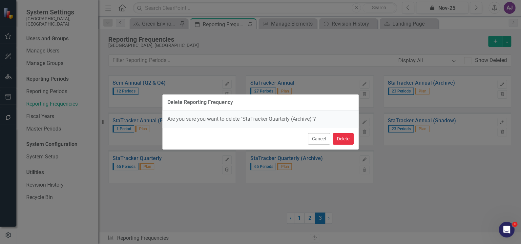
click at [341, 136] on button "Delete" at bounding box center [343, 138] width 21 height 11
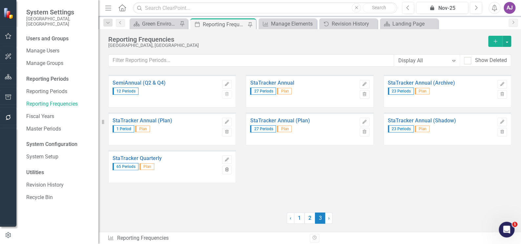
click at [230, 168] on button "Trash" at bounding box center [227, 170] width 10 height 9
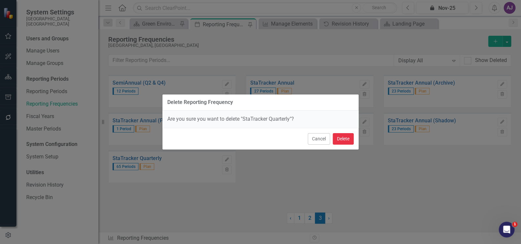
click at [350, 139] on button "Delete" at bounding box center [343, 138] width 21 height 11
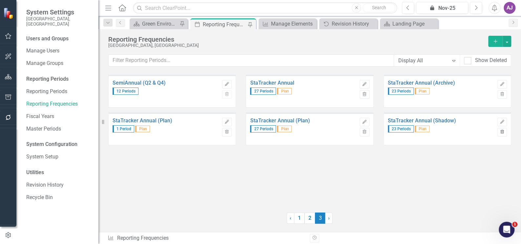
click at [502, 131] on icon "button" at bounding box center [503, 132] width 4 height 4
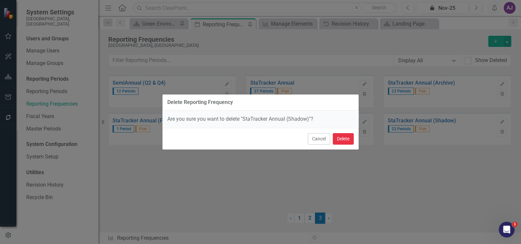
click at [347, 139] on button "Delete" at bounding box center [343, 138] width 21 height 11
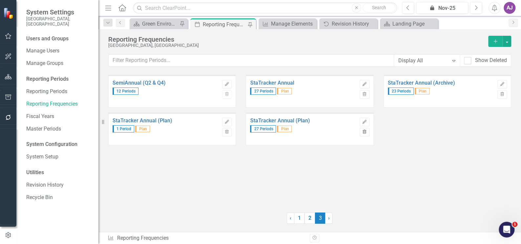
click at [366, 135] on button "Trash" at bounding box center [365, 132] width 10 height 9
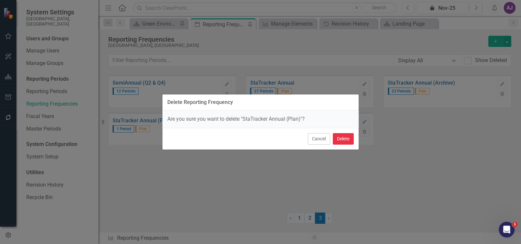
click at [344, 138] on button "Delete" at bounding box center [343, 138] width 21 height 11
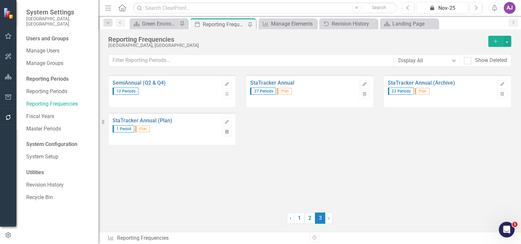
click at [227, 132] on icon "button" at bounding box center [227, 132] width 4 height 4
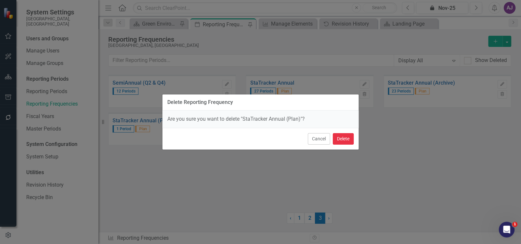
click at [343, 141] on button "Delete" at bounding box center [343, 138] width 21 height 11
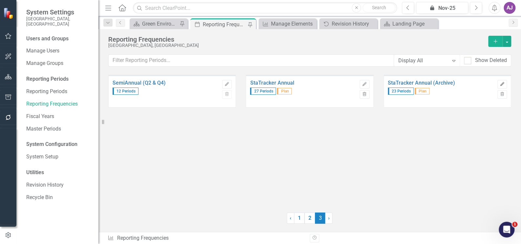
click at [501, 86] on button "Edit" at bounding box center [503, 84] width 10 height 9
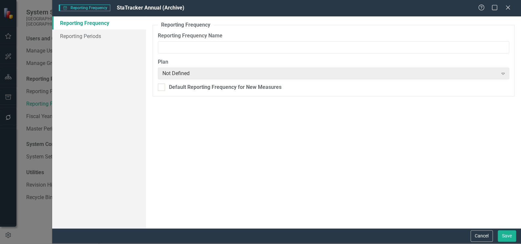
type input "StaTracker Annual (Archive)"
click at [505, 233] on button "Save" at bounding box center [507, 235] width 18 height 11
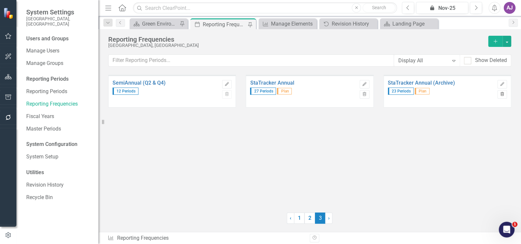
click at [502, 94] on icon "button" at bounding box center [503, 94] width 4 height 4
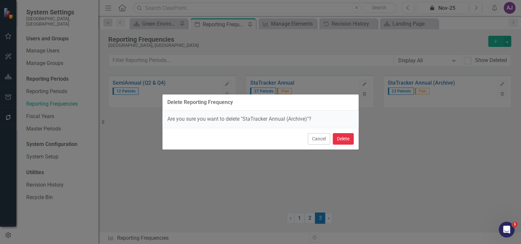
click at [345, 142] on button "Delete" at bounding box center [343, 138] width 21 height 11
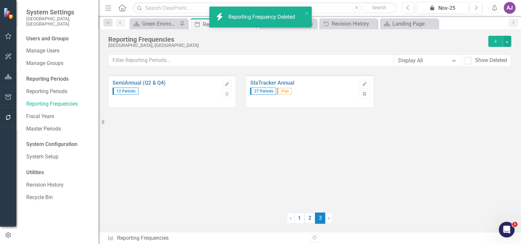
click at [364, 95] on icon "Trash" at bounding box center [364, 95] width 5 height 4
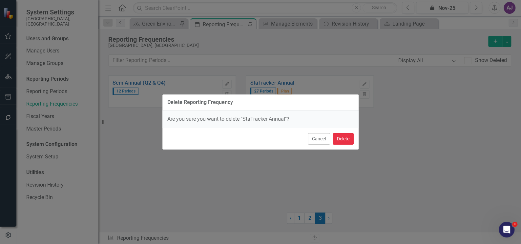
click at [343, 140] on button "Delete" at bounding box center [343, 138] width 21 height 11
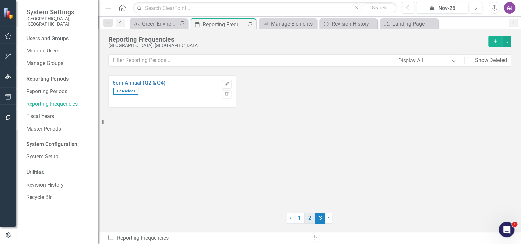
click at [312, 218] on link "2" at bounding box center [310, 218] width 11 height 11
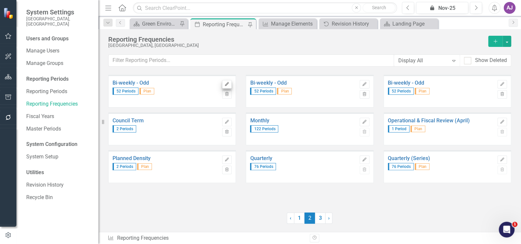
scroll to position [1961, 0]
click at [502, 93] on icon "button" at bounding box center [503, 94] width 4 height 4
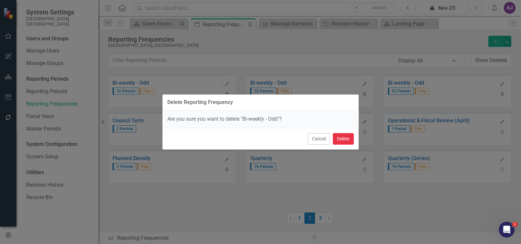
click at [345, 140] on button "Delete" at bounding box center [343, 138] width 21 height 11
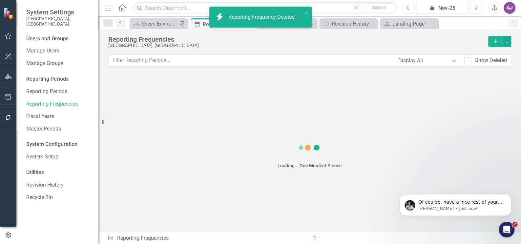
scroll to position [0, 0]
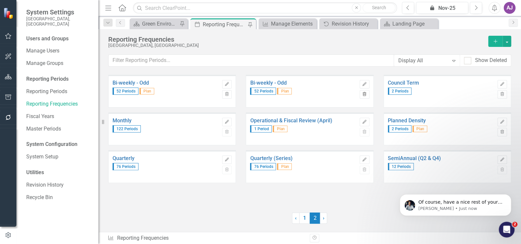
click at [365, 95] on icon "button" at bounding box center [365, 94] width 4 height 4
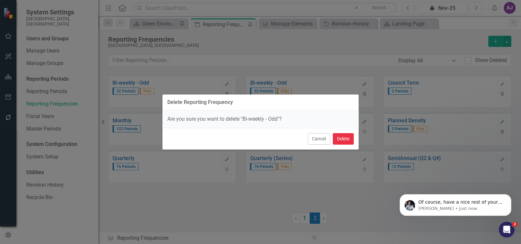
click at [348, 137] on button "Delete" at bounding box center [343, 138] width 21 height 11
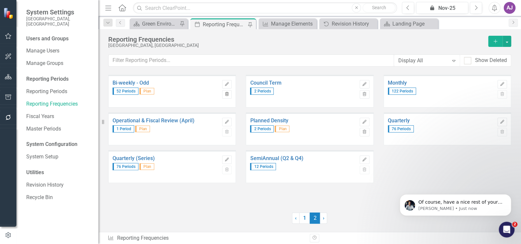
click at [230, 93] on button "Trash" at bounding box center [227, 94] width 10 height 9
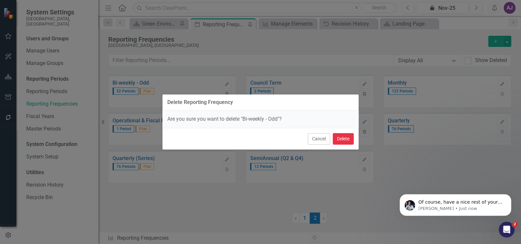
click at [342, 136] on button "Delete" at bounding box center [343, 138] width 21 height 11
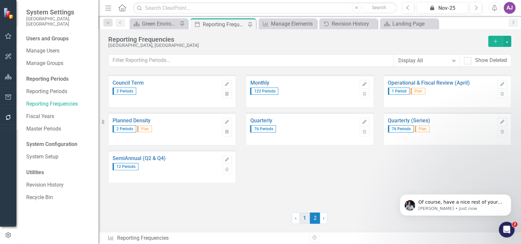
click at [305, 218] on link "1" at bounding box center [304, 218] width 11 height 11
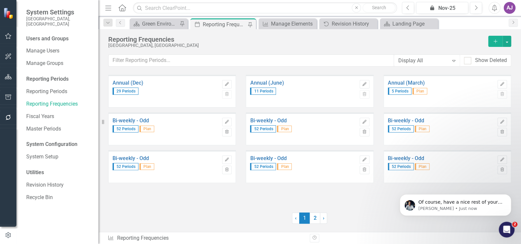
click at [508, 171] on div "Bi-weekly - Odd 52 Periods Plan Edit Trash" at bounding box center [448, 166] width 128 height 33
click at [504, 170] on icon "Trash" at bounding box center [502, 170] width 5 height 4
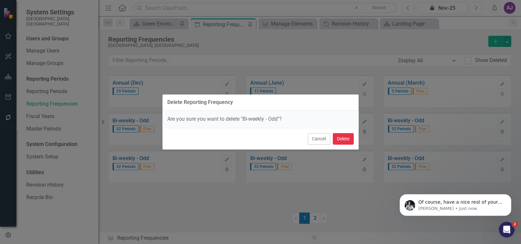
click at [346, 139] on button "Delete" at bounding box center [343, 138] width 21 height 11
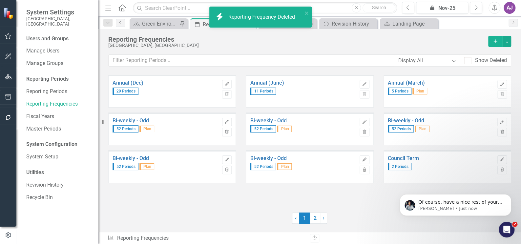
click at [366, 168] on icon "button" at bounding box center [365, 169] width 4 height 4
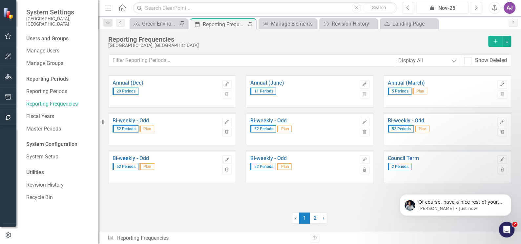
click at [365, 171] on button "Trash" at bounding box center [365, 170] width 10 height 9
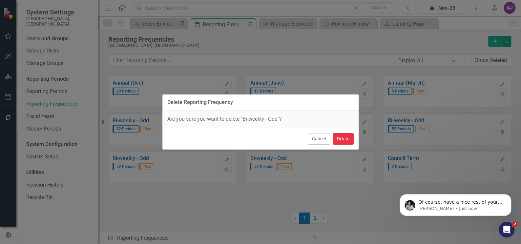
click at [345, 142] on button "Delete" at bounding box center [343, 138] width 21 height 11
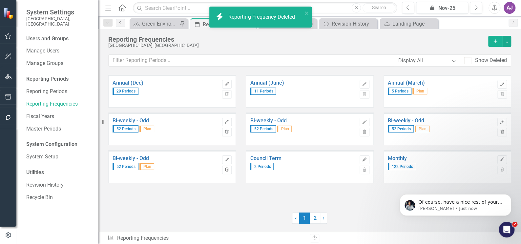
click at [227, 170] on icon "Trash" at bounding box center [227, 170] width 5 height 4
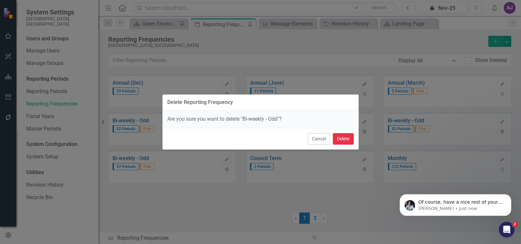
click at [348, 136] on button "Delete" at bounding box center [343, 138] width 21 height 11
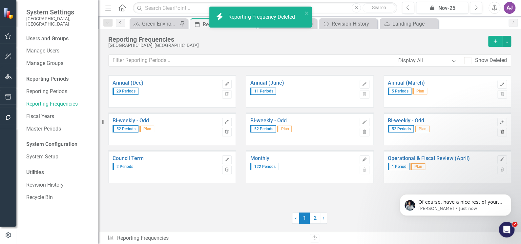
click at [502, 132] on icon "Trash" at bounding box center [502, 132] width 5 height 4
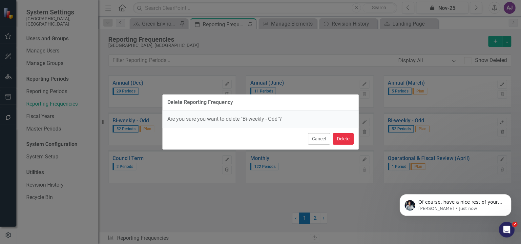
click at [348, 141] on button "Delete" at bounding box center [343, 138] width 21 height 11
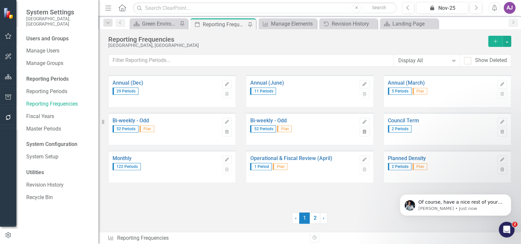
click at [364, 135] on button "Trash" at bounding box center [365, 132] width 10 height 9
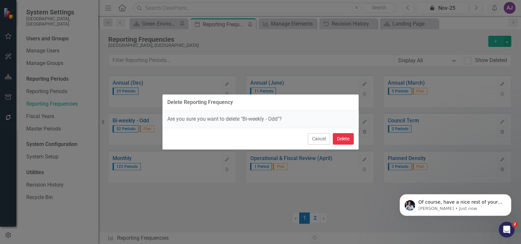
click at [342, 135] on button "Delete" at bounding box center [343, 138] width 21 height 11
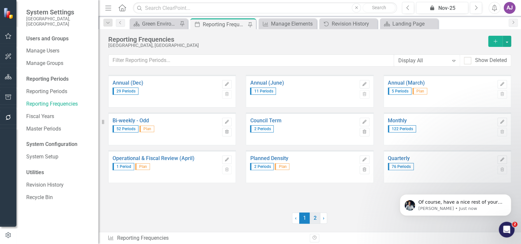
click at [316, 219] on link "2" at bounding box center [315, 218] width 11 height 11
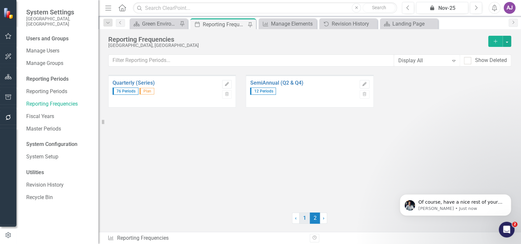
click at [309, 220] on link "1" at bounding box center [304, 218] width 11 height 11
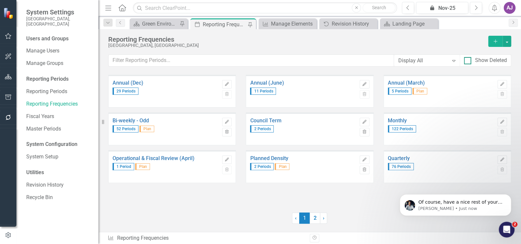
click at [482, 60] on div "Show Deleted" at bounding box center [491, 61] width 32 height 8
click at [469, 60] on input "Show Deleted" at bounding box center [466, 59] width 4 height 4
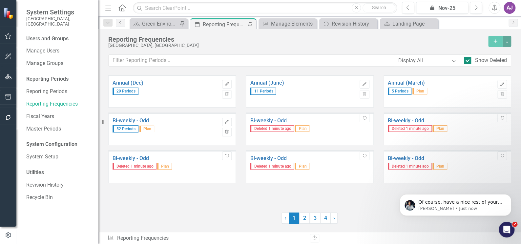
click at [469, 61] on div at bounding box center [467, 60] width 7 height 7
click at [469, 61] on input "Show Deleted" at bounding box center [466, 59] width 4 height 4
checkbox input "false"
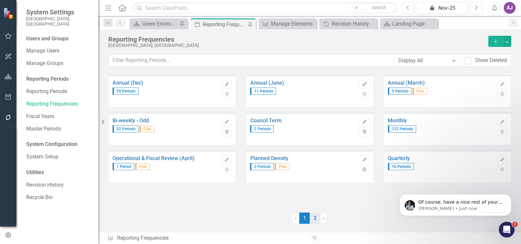
click at [316, 217] on link "2" at bounding box center [315, 218] width 11 height 11
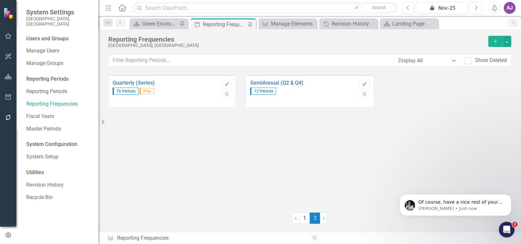
click at [311, 142] on div "Quarterly (Series) 76 Periods Plan Edit Trash SemiAnnual (Q2 & Q4) 12 Periods E…" at bounding box center [309, 140] width 403 height 130
click at [59, 88] on link "Reporting Periods" at bounding box center [59, 92] width 66 height 8
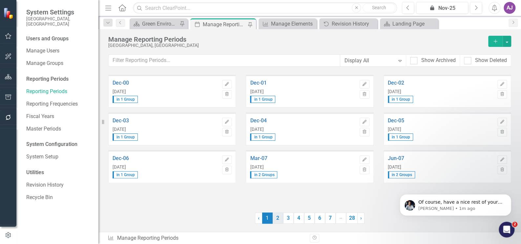
click at [277, 219] on link "2" at bounding box center [278, 218] width 11 height 11
click at [290, 219] on link "3" at bounding box center [288, 218] width 11 height 11
click at [298, 219] on link "4" at bounding box center [299, 218] width 11 height 11
click at [310, 220] on link "5" at bounding box center [309, 218] width 11 height 11
click at [319, 222] on link "6" at bounding box center [320, 218] width 11 height 11
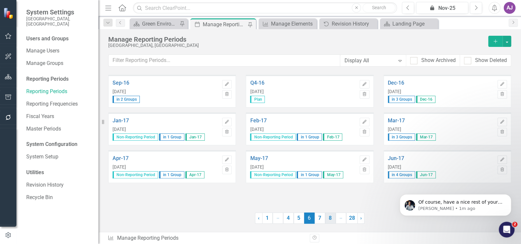
click at [330, 221] on link "8" at bounding box center [330, 218] width 11 height 11
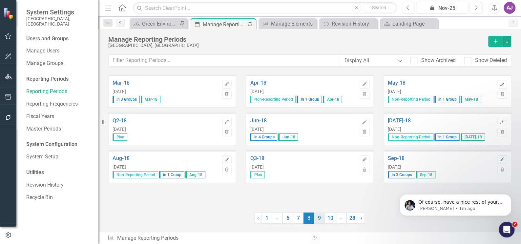
click at [321, 221] on link "9" at bounding box center [319, 218] width 11 height 11
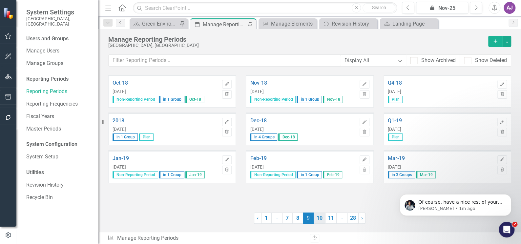
click at [323, 222] on link "10" at bounding box center [319, 218] width 11 height 11
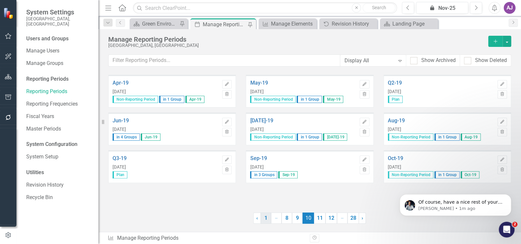
click at [261, 213] on link "1" at bounding box center [266, 218] width 11 height 11
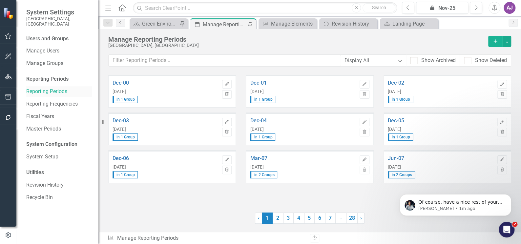
click at [47, 88] on link "Reporting Periods" at bounding box center [59, 92] width 66 height 8
click at [11, 76] on icon "button" at bounding box center [8, 76] width 7 height 5
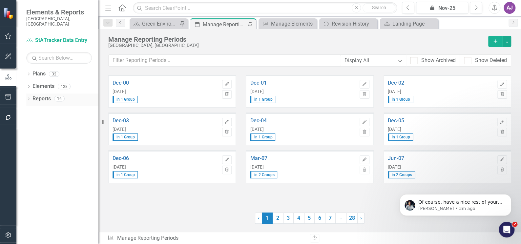
click at [28, 98] on icon "Dropdown" at bounding box center [28, 100] width 5 height 4
click at [31, 85] on icon "Dropdown" at bounding box center [28, 87] width 5 height 4
click at [50, 108] on link "Indicator Indicators" at bounding box center [52, 112] width 33 height 8
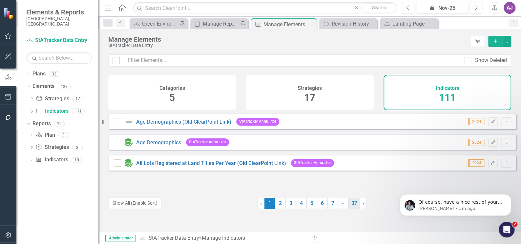
click at [353, 206] on link "37" at bounding box center [354, 203] width 11 height 11
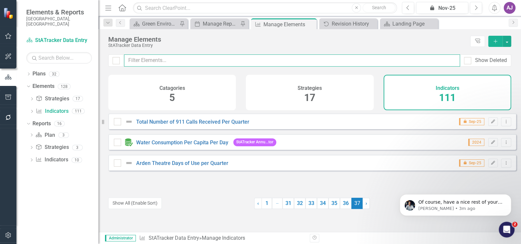
click at [171, 61] on input "text" at bounding box center [292, 61] width 336 height 12
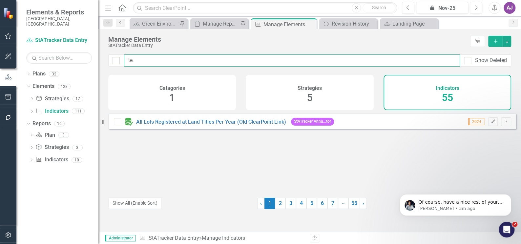
type input "t"
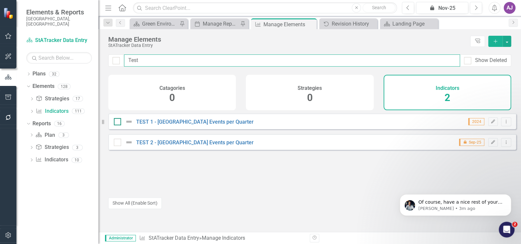
type input "Test"
click at [119, 125] on div at bounding box center [117, 121] width 7 height 7
click at [118, 122] on input "checkbox" at bounding box center [116, 120] width 4 height 4
checkbox input "true"
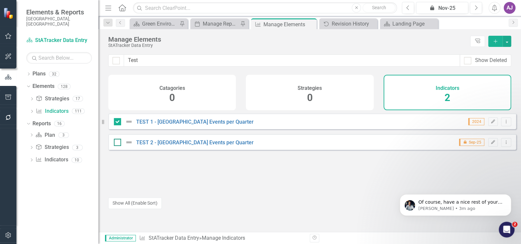
click at [118, 143] on input "checkbox" at bounding box center [116, 141] width 4 height 4
checkbox input "true"
click at [504, 124] on icon "Dropdown Menu" at bounding box center [507, 122] width 6 height 4
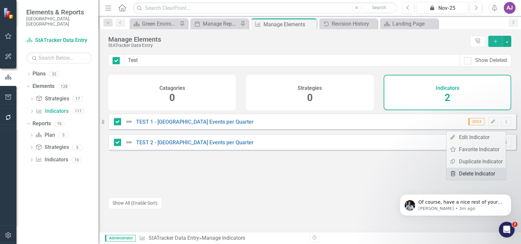
click at [493, 171] on link "Trash Delete Indicator" at bounding box center [476, 174] width 59 height 12
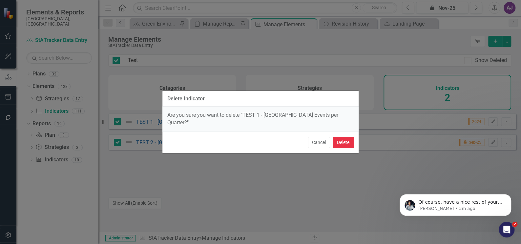
click at [341, 138] on button "Delete" at bounding box center [343, 142] width 21 height 11
checkbox input "false"
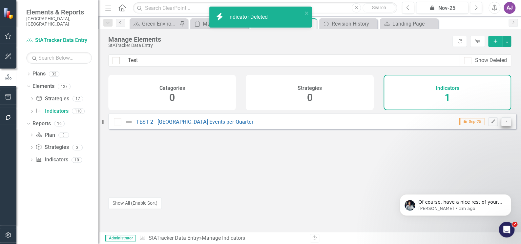
click at [504, 124] on icon "Dropdown Menu" at bounding box center [507, 122] width 6 height 4
click at [476, 172] on link "Trash Delete Indicator" at bounding box center [476, 174] width 59 height 12
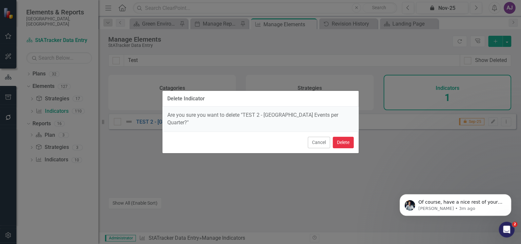
click at [341, 138] on button "Delete" at bounding box center [343, 142] width 21 height 11
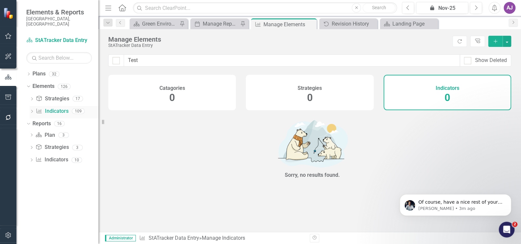
click at [57, 108] on link "Indicator Indicators" at bounding box center [52, 112] width 33 height 8
click at [31, 110] on icon "Dropdown" at bounding box center [32, 112] width 5 height 4
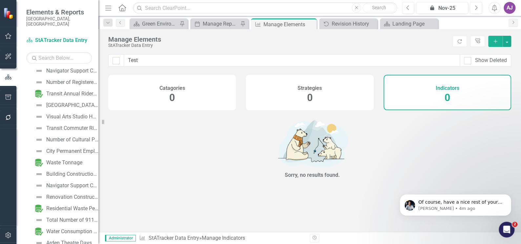
scroll to position [1090, 0]
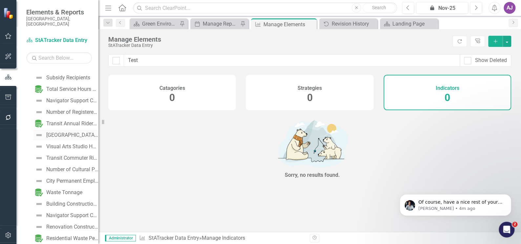
click at [79, 132] on div "[GEOGRAPHIC_DATA] Events per Quarter" at bounding box center [72, 135] width 52 height 6
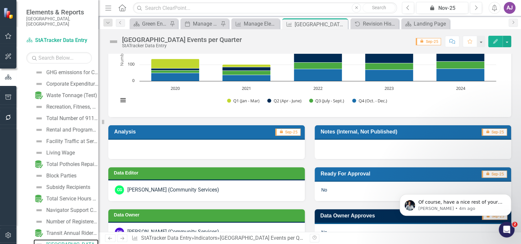
scroll to position [119, 0]
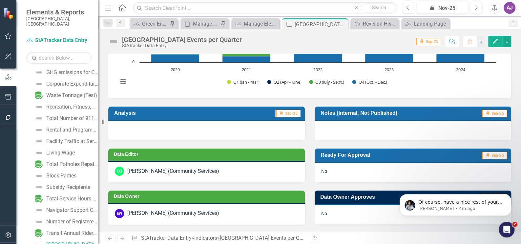
click at [407, 8] on icon "button" at bounding box center [408, 7] width 3 height 5
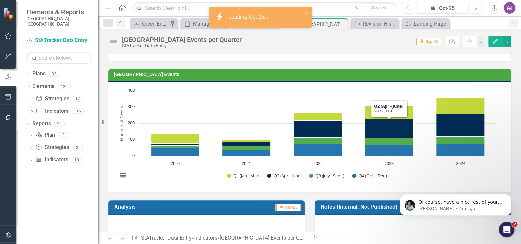
scroll to position [119, 0]
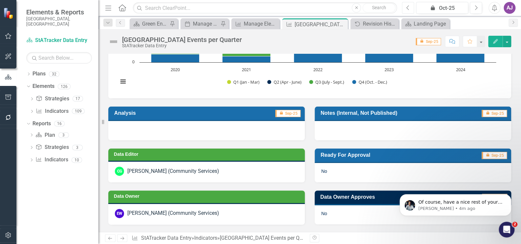
click at [409, 7] on icon "Previous" at bounding box center [408, 8] width 4 height 6
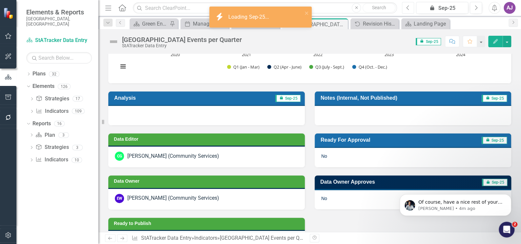
scroll to position [149, 0]
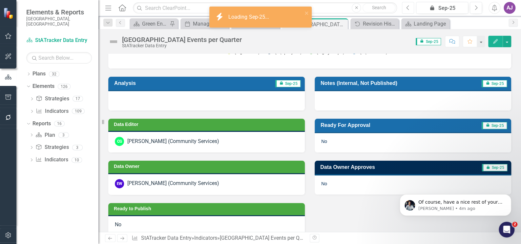
click at [407, 8] on icon "Previous" at bounding box center [408, 8] width 4 height 6
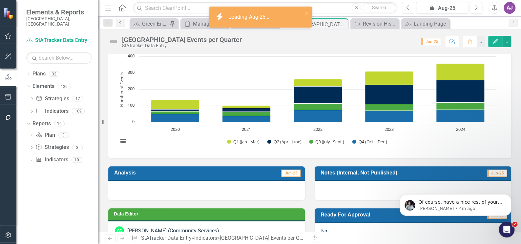
scroll to position [89, 0]
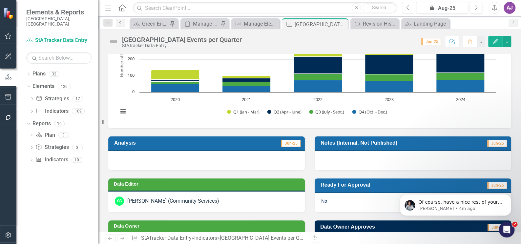
click at [409, 6] on icon "Previous" at bounding box center [408, 8] width 4 height 6
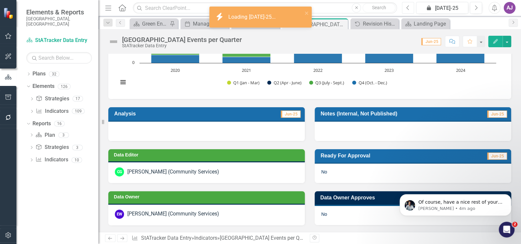
scroll to position [119, 0]
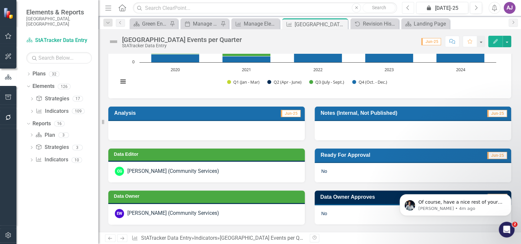
click at [405, 6] on button "Previous" at bounding box center [408, 8] width 12 height 12
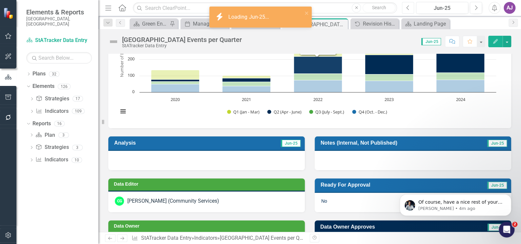
scroll to position [119, 0]
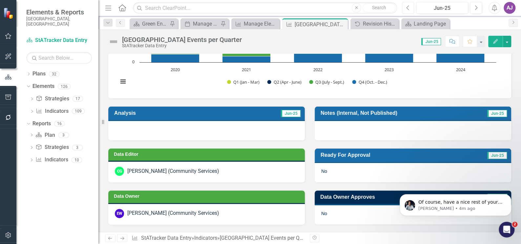
click at [409, 9] on icon "Previous" at bounding box center [408, 8] width 4 height 6
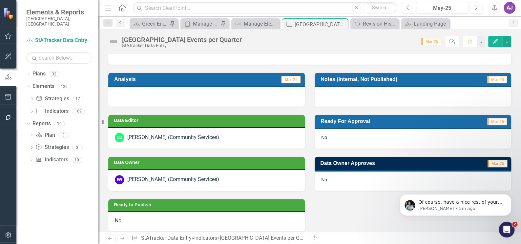
scroll to position [149, 0]
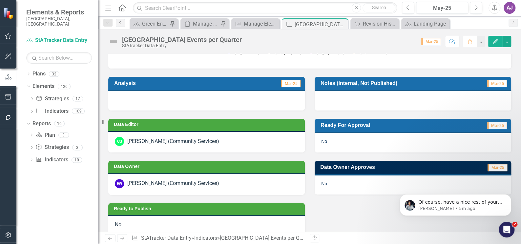
click at [231, 97] on div at bounding box center [206, 100] width 197 height 19
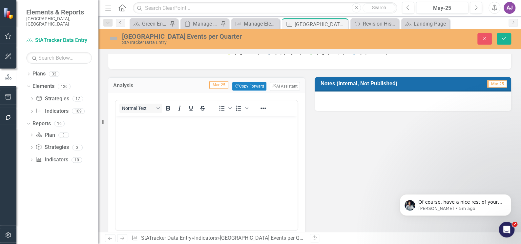
scroll to position [0, 0]
click at [488, 36] on icon "Close" at bounding box center [485, 38] width 6 height 5
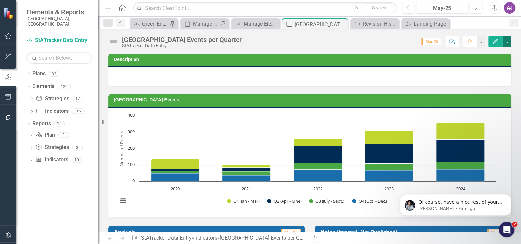
click at [509, 43] on button "button" at bounding box center [507, 41] width 9 height 11
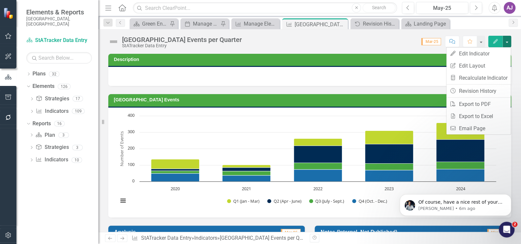
click at [392, 45] on div "Score: N/A Mar-25 Completed Comment Favorite Edit" at bounding box center [378, 41] width 266 height 11
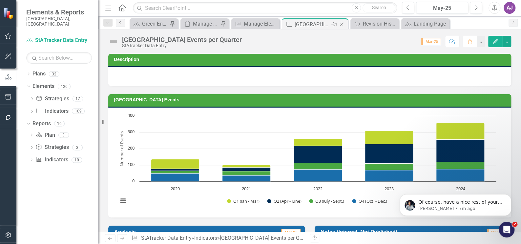
click at [341, 25] on icon at bounding box center [342, 25] width 4 height 4
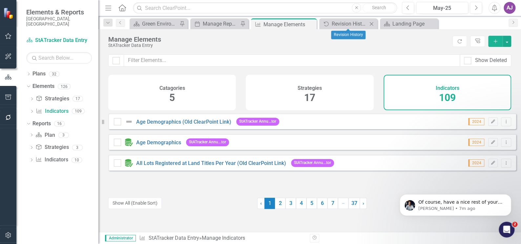
click at [370, 22] on icon "Close" at bounding box center [371, 23] width 7 height 5
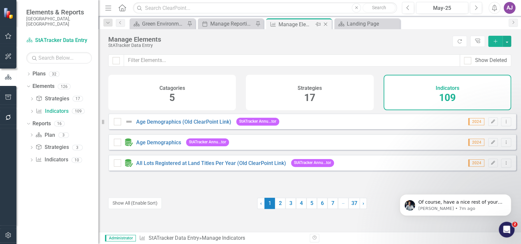
click at [327, 25] on icon "Close" at bounding box center [325, 24] width 7 height 5
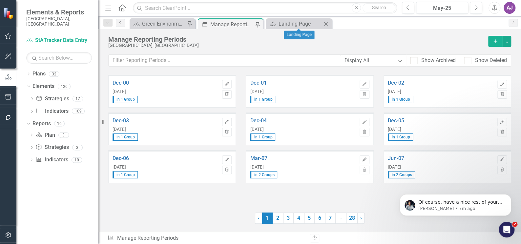
click at [326, 25] on icon "Close" at bounding box center [326, 23] width 7 height 5
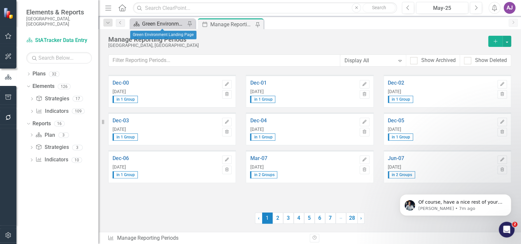
click at [174, 25] on div "Green Environment Landing Page" at bounding box center [163, 24] width 43 height 8
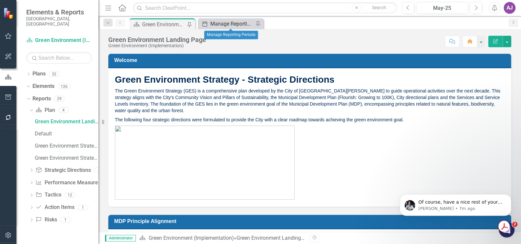
click at [225, 21] on div "Manage Reporting Periods" at bounding box center [231, 24] width 43 height 8
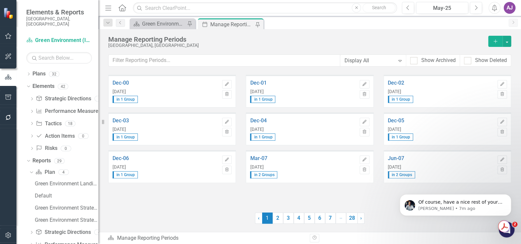
click at [240, 48] on div "Manage Reporting Periods City of [GEOGRAPHIC_DATA][PERSON_NAME][GEOGRAPHIC_DATA…" at bounding box center [309, 45] width 403 height 19
click at [442, 206] on p "[PERSON_NAME] • 7m ago" at bounding box center [461, 209] width 85 height 6
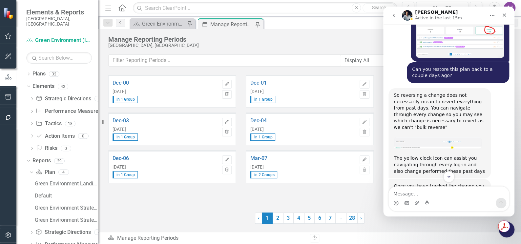
scroll to position [1966, 0]
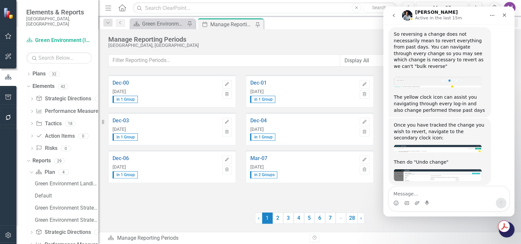
click at [405, 194] on textarea "Message…" at bounding box center [449, 192] width 120 height 11
type textarea "You too!@"
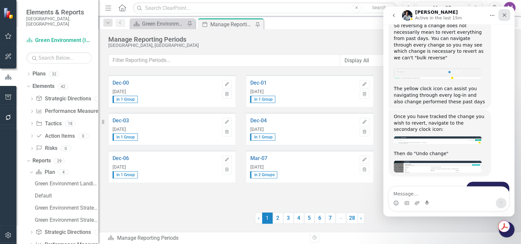
click at [506, 14] on icon "Close" at bounding box center [504, 14] width 5 height 5
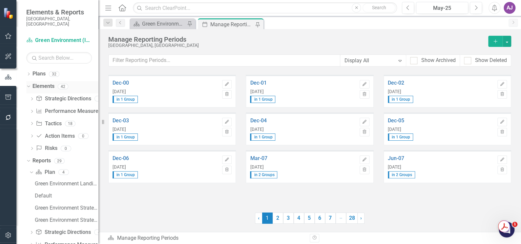
scroll to position [49, 0]
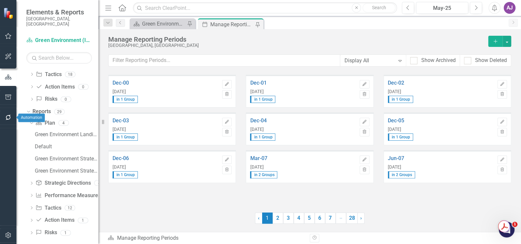
click at [8, 117] on icon "button" at bounding box center [8, 117] width 7 height 5
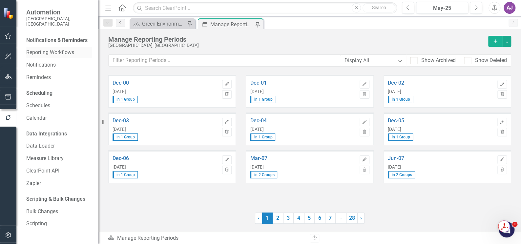
click at [50, 49] on link "Reporting Workflows" at bounding box center [59, 53] width 66 height 8
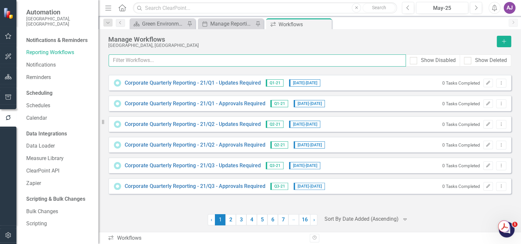
click at [123, 61] on input "text" at bounding box center [257, 61] width 297 height 12
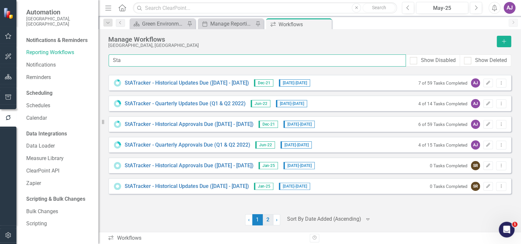
type input "Sta"
click at [267, 223] on link "2" at bounding box center [268, 219] width 11 height 11
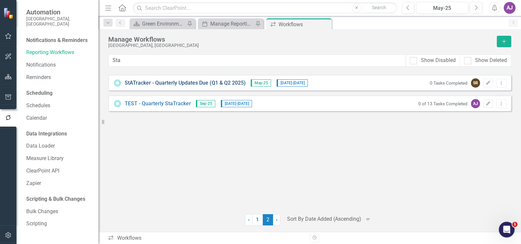
click at [219, 83] on link "StATracker - Quarterly Updates Due (Q1 & Q2 2025)" at bounding box center [185, 83] width 121 height 8
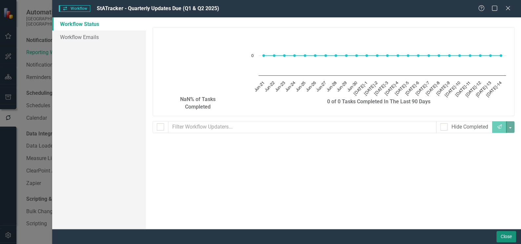
click at [503, 237] on button "Close" at bounding box center [507, 236] width 20 height 11
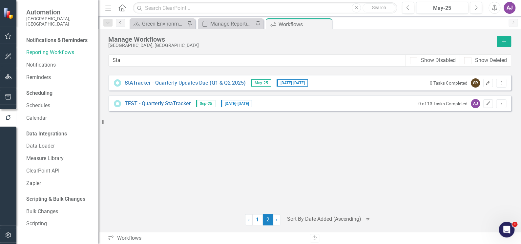
click at [489, 85] on button "Edit" at bounding box center [489, 83] width 10 height 9
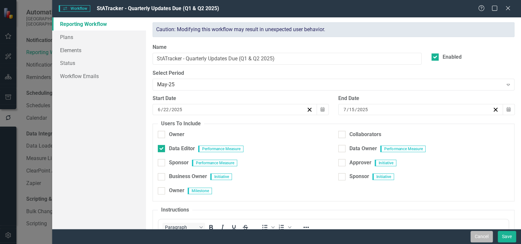
click at [478, 240] on button "Cancel" at bounding box center [482, 236] width 22 height 11
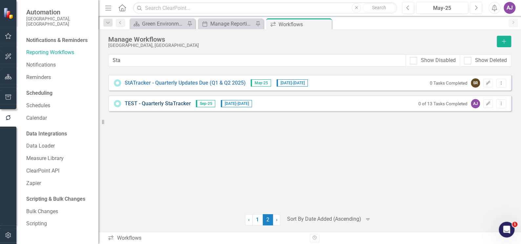
click at [170, 103] on link "TEST - Quarterly StaTracker" at bounding box center [158, 104] width 66 height 8
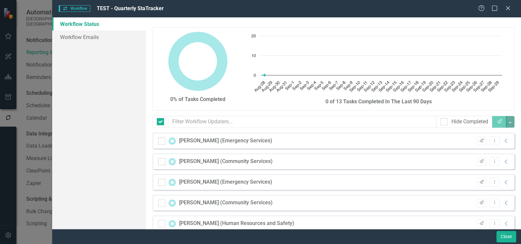
checkbox input "false"
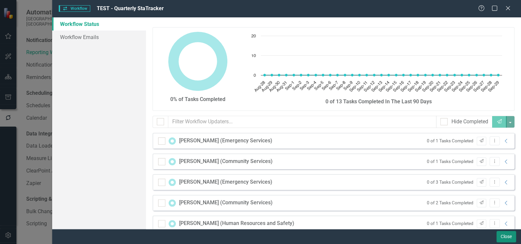
click at [508, 238] on button "Close" at bounding box center [507, 236] width 20 height 11
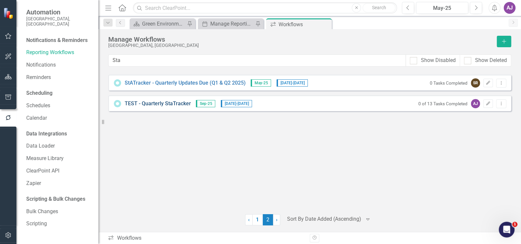
click at [162, 104] on link "TEST - Quarterly StaTracker" at bounding box center [158, 104] width 66 height 8
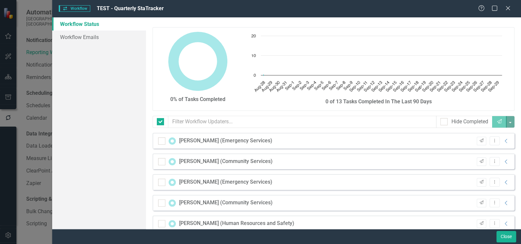
checkbox input "false"
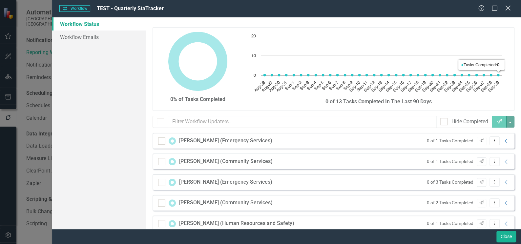
click at [509, 6] on icon "Close" at bounding box center [508, 8] width 8 height 6
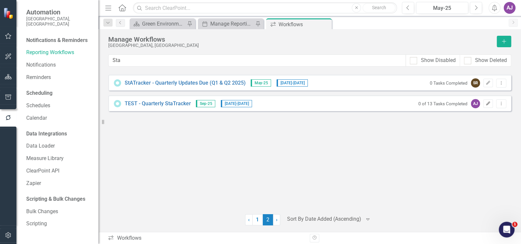
click at [491, 105] on button "Edit" at bounding box center [489, 103] width 10 height 9
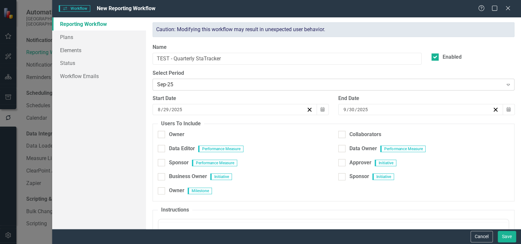
checkbox input "true"
click at [487, 234] on button "Cancel" at bounding box center [482, 236] width 22 height 11
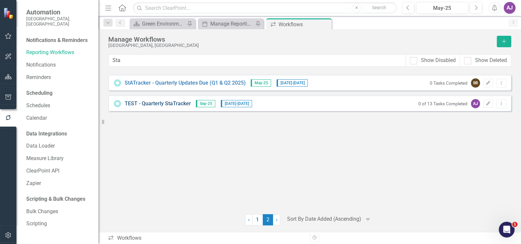
click at [170, 103] on link "TEST - Quarterly StaTracker" at bounding box center [158, 104] width 66 height 8
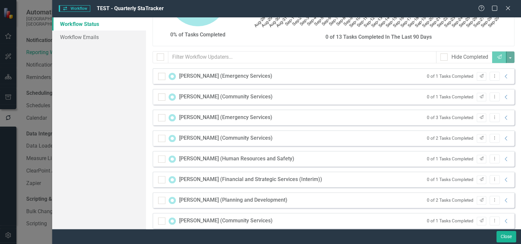
scroll to position [95, 0]
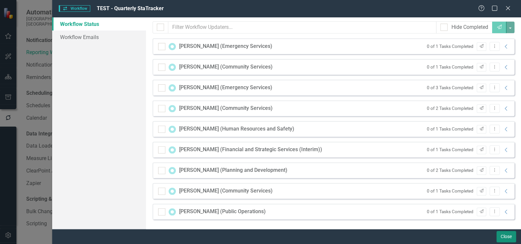
click at [506, 237] on button "Close" at bounding box center [507, 236] width 20 height 11
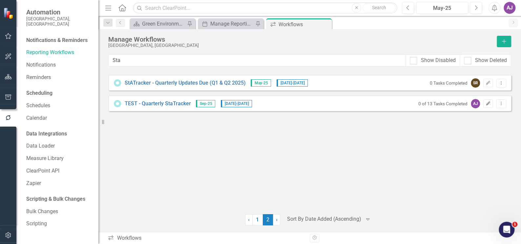
click at [487, 104] on icon "Edit" at bounding box center [488, 104] width 5 height 4
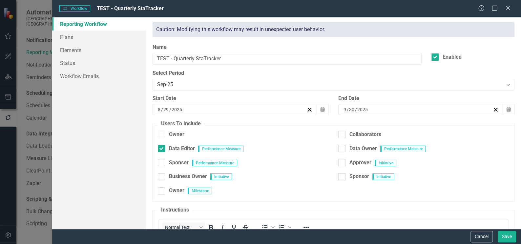
scroll to position [0, 0]
click at [505, 83] on icon "Expand" at bounding box center [508, 84] width 7 height 5
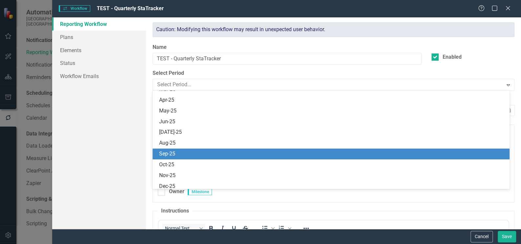
scroll to position [2265, 0]
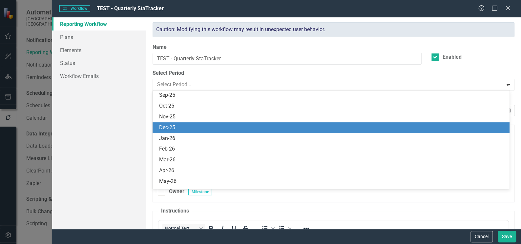
click at [210, 130] on div "Dec-25" at bounding box center [332, 128] width 347 height 8
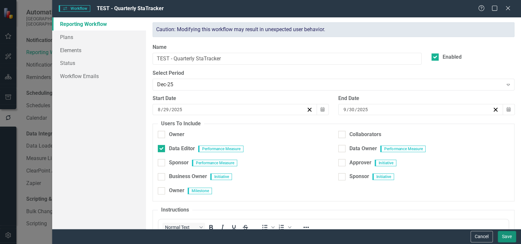
click at [504, 236] on button "Save" at bounding box center [507, 236] width 18 height 11
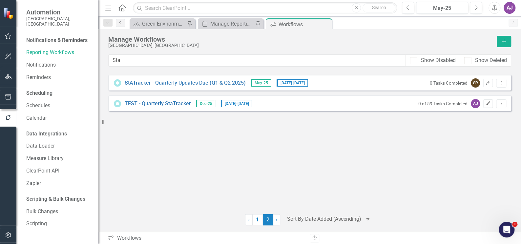
click at [491, 104] on icon "Edit" at bounding box center [488, 104] width 5 height 4
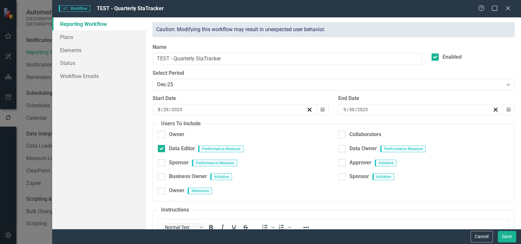
scroll to position [0, 0]
click at [513, 239] on button "Save" at bounding box center [507, 236] width 18 height 11
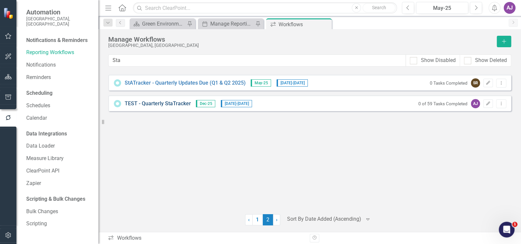
click at [180, 103] on link "TEST - Quarterly StaTracker" at bounding box center [158, 104] width 66 height 8
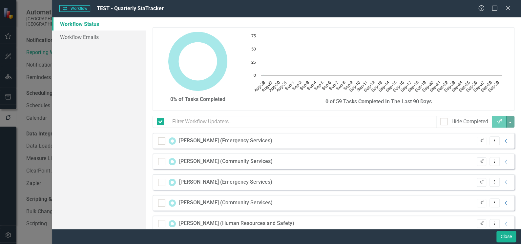
checkbox input "false"
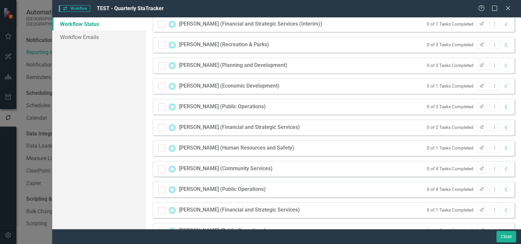
scroll to position [426, 0]
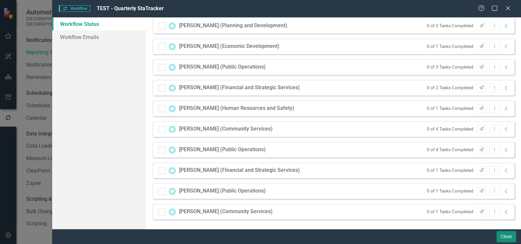
click at [509, 237] on button "Close" at bounding box center [507, 236] width 20 height 11
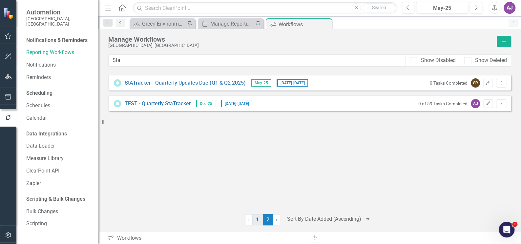
click at [259, 223] on link "1" at bounding box center [257, 219] width 11 height 11
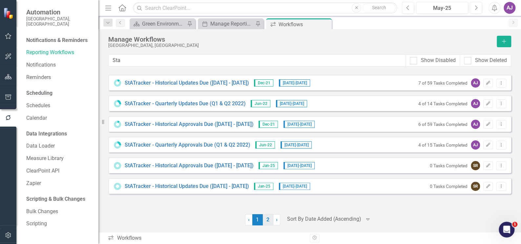
click at [268, 222] on link "2" at bounding box center [268, 219] width 11 height 11
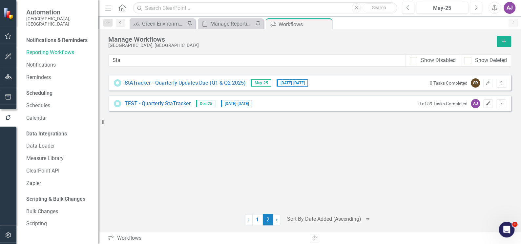
click at [486, 104] on icon "Edit" at bounding box center [488, 104] width 5 height 4
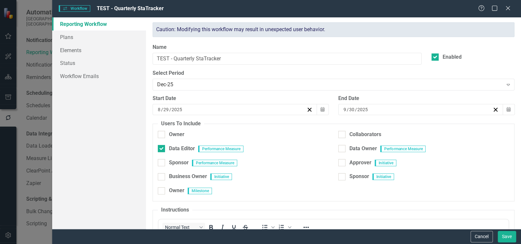
scroll to position [0, 0]
click at [339, 148] on input "Data Owner" at bounding box center [341, 147] width 4 height 4
checkbox input "true"
click at [502, 234] on button "Save" at bounding box center [507, 236] width 18 height 11
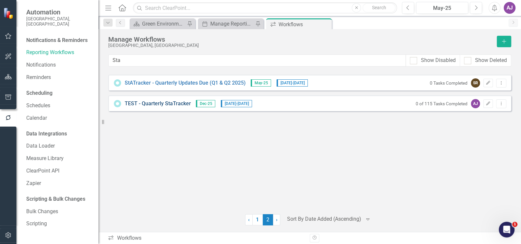
click at [175, 104] on link "TEST - Quarterly StaTracker" at bounding box center [158, 104] width 66 height 8
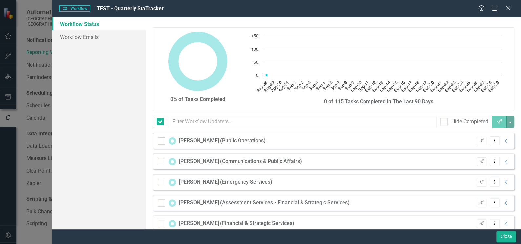
checkbox input "false"
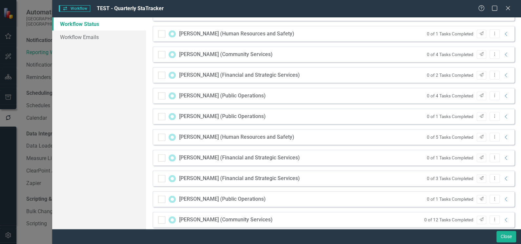
scroll to position [715, 0]
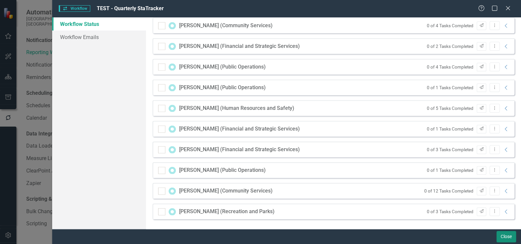
click at [508, 236] on button "Close" at bounding box center [507, 236] width 20 height 11
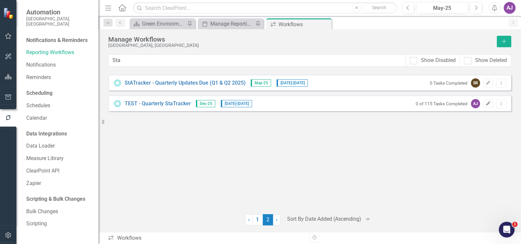
click at [486, 103] on icon "Edit" at bounding box center [488, 104] width 5 height 4
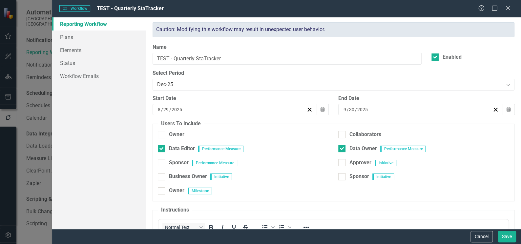
scroll to position [0, 0]
click at [340, 148] on input "Data Owner" at bounding box center [341, 147] width 4 height 4
checkbox input "false"
click at [160, 149] on input "Data Editor" at bounding box center [160, 147] width 4 height 4
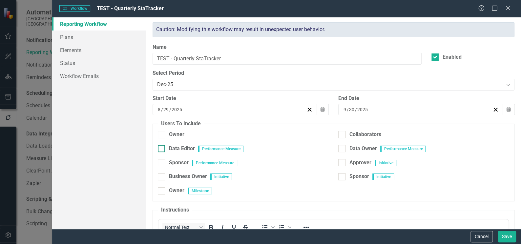
checkbox input "true"
click at [483, 239] on button "Cancel" at bounding box center [482, 236] width 22 height 11
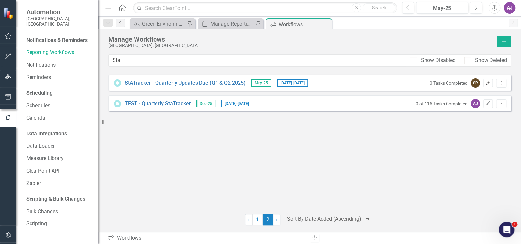
click at [486, 84] on button "Edit" at bounding box center [489, 83] width 10 height 9
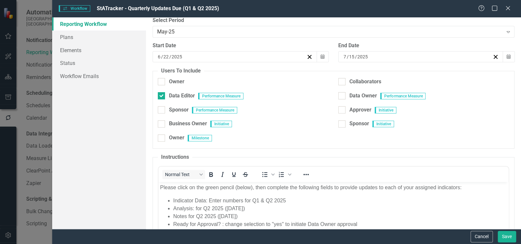
scroll to position [89, 0]
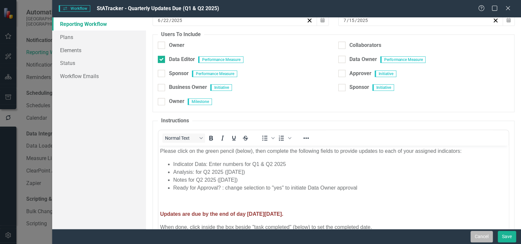
click at [481, 239] on button "Cancel" at bounding box center [482, 236] width 22 height 11
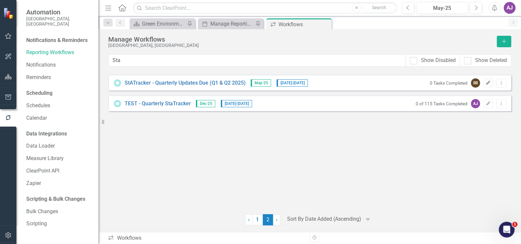
click at [490, 82] on icon "Edit" at bounding box center [488, 83] width 5 height 4
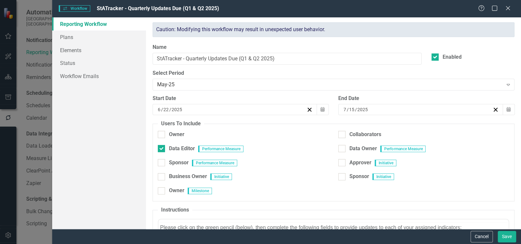
scroll to position [0, 0]
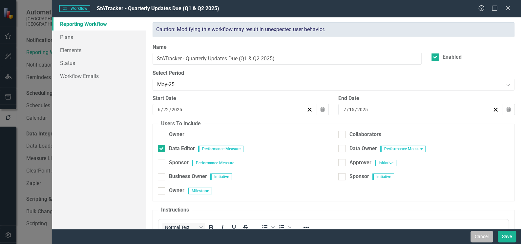
click at [486, 237] on button "Cancel" at bounding box center [482, 236] width 22 height 11
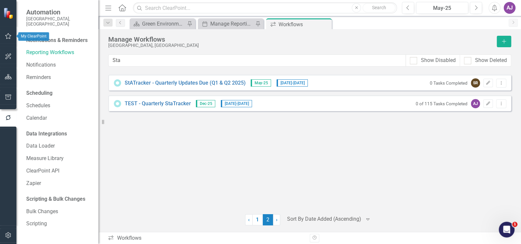
click at [10, 37] on icon "button" at bounding box center [8, 36] width 6 height 6
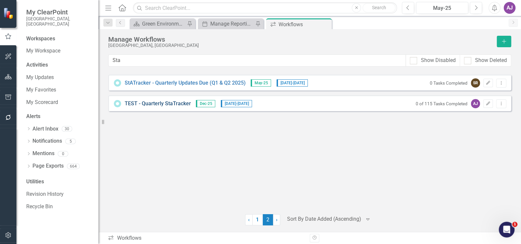
click at [167, 101] on link "TEST - Quarterly StaTracker" at bounding box center [158, 104] width 66 height 8
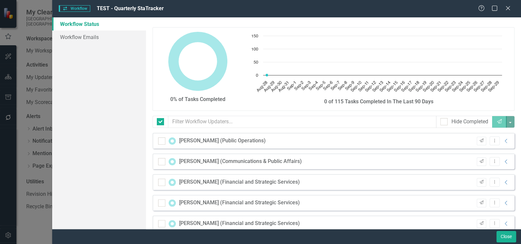
checkbox input "false"
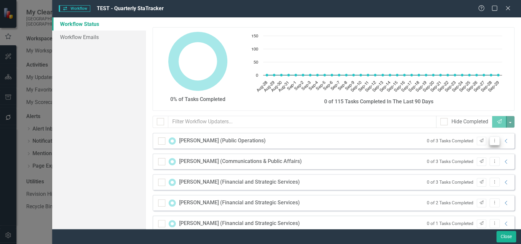
click at [492, 140] on icon "Dropdown Menu" at bounding box center [495, 141] width 6 height 4
click at [505, 141] on div "[PERSON_NAME] (Public Operations) 0 of 3 Tasks Completed Send Dropdown Menu Col…" at bounding box center [334, 141] width 362 height 16
click at [503, 142] on icon "Collapse" at bounding box center [506, 141] width 7 height 5
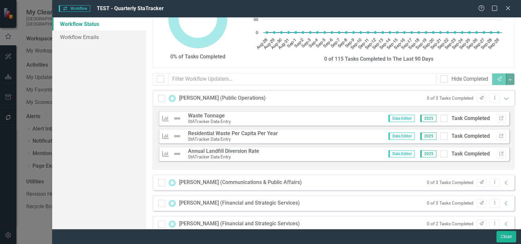
scroll to position [59, 0]
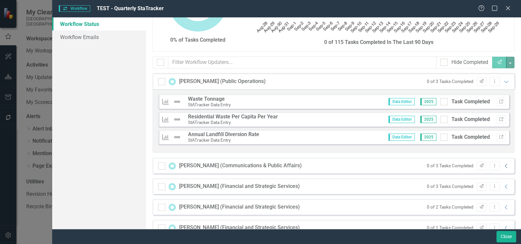
click at [503, 164] on icon "Collapse" at bounding box center [506, 166] width 7 height 5
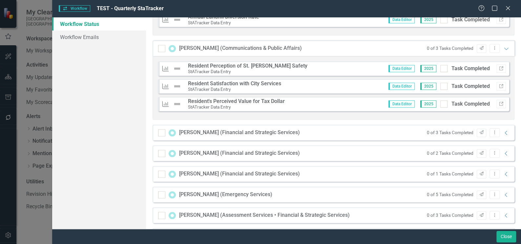
scroll to position [179, 0]
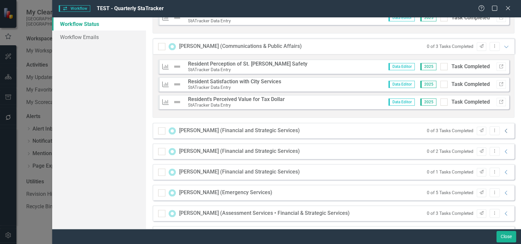
click at [503, 129] on icon "Collapse" at bounding box center [506, 130] width 7 height 5
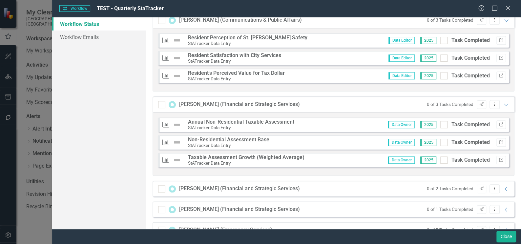
scroll to position [239, 0]
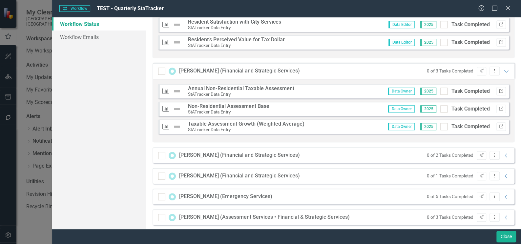
click at [499, 91] on icon "Link" at bounding box center [501, 91] width 5 height 4
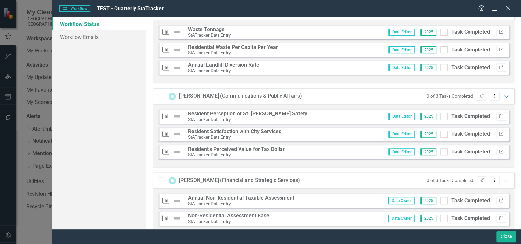
scroll to position [119, 0]
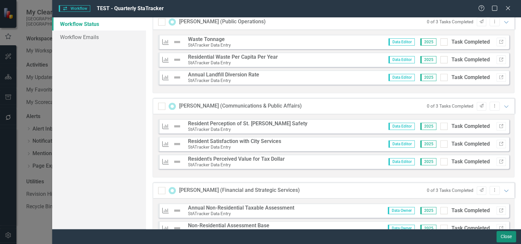
click at [505, 237] on button "Close" at bounding box center [507, 236] width 20 height 11
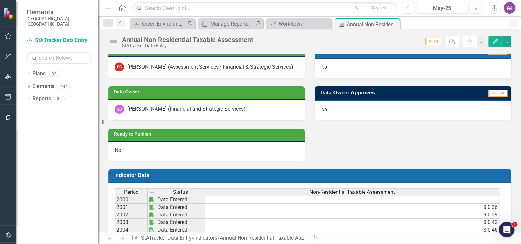
scroll to position [209, 0]
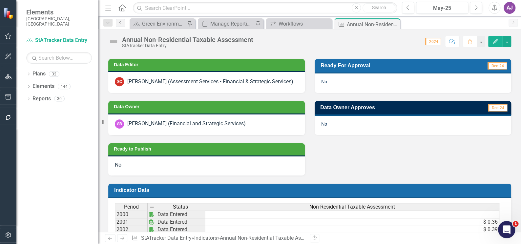
click at [506, 228] on icon "Open Intercom Messenger" at bounding box center [506, 228] width 5 height 5
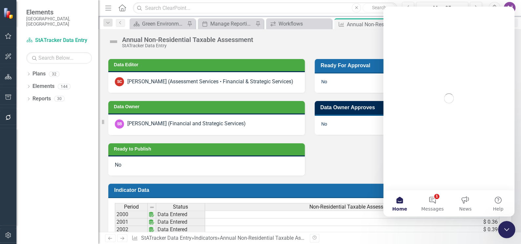
scroll to position [0, 0]
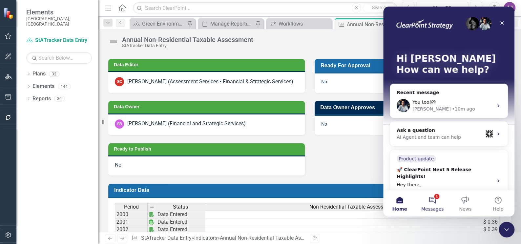
click at [434, 200] on button "1 Messages" at bounding box center [432, 203] width 33 height 26
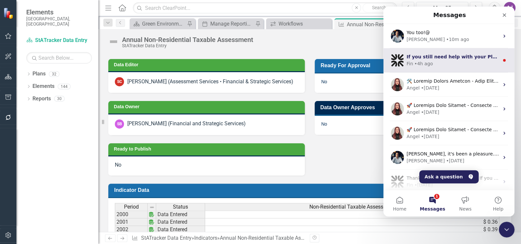
click at [459, 60] on div "Fin • 4h ago" at bounding box center [453, 63] width 93 height 7
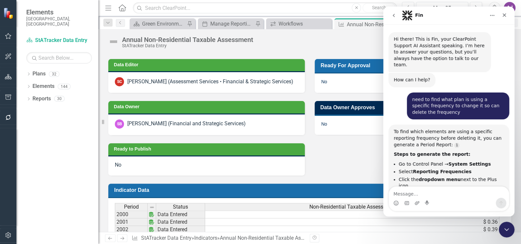
scroll to position [7, 0]
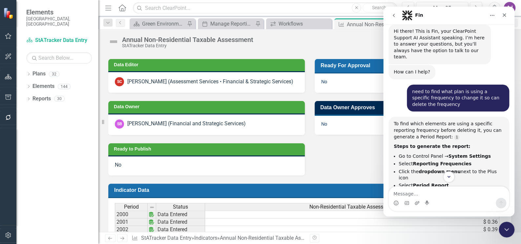
click at [420, 192] on textarea "Message…" at bounding box center [449, 192] width 120 height 11
type textarea "end"
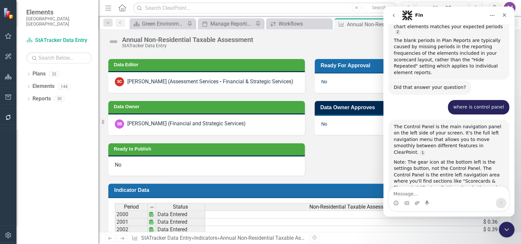
scroll to position [1995, 0]
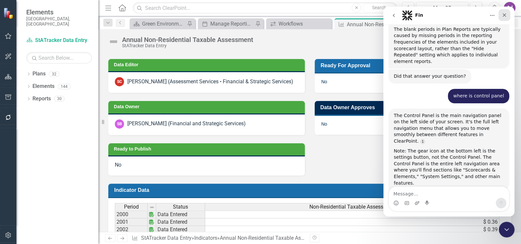
click at [506, 14] on icon "Close" at bounding box center [504, 14] width 5 height 5
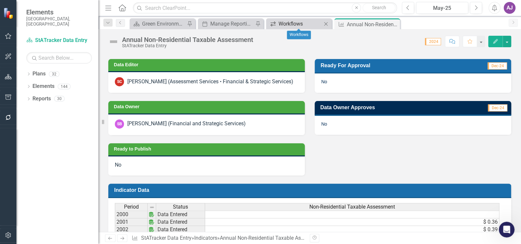
click at [288, 23] on div "Workflows" at bounding box center [300, 24] width 43 height 8
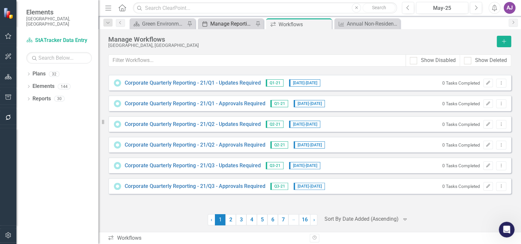
click at [243, 25] on div "Manage Reporting Periods" at bounding box center [231, 24] width 43 height 8
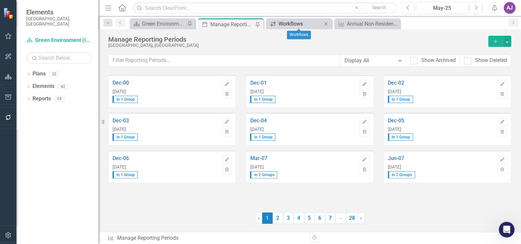
click at [283, 25] on div "Workflows" at bounding box center [300, 24] width 43 height 8
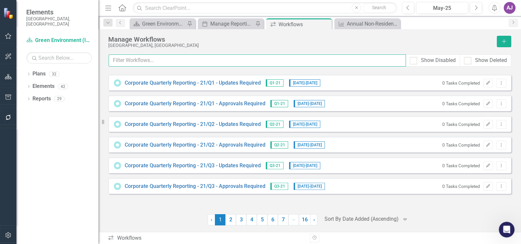
click at [240, 62] on input "text" at bounding box center [257, 61] width 297 height 12
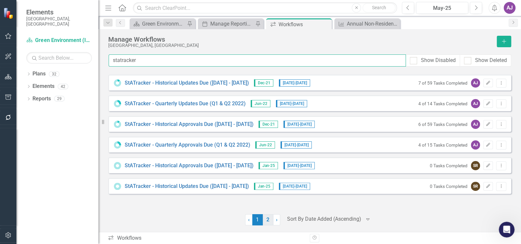
type input "statracker"
click at [269, 223] on link "2" at bounding box center [268, 219] width 11 height 11
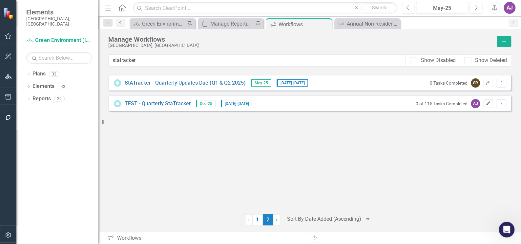
click at [490, 104] on icon "Edit" at bounding box center [488, 104] width 5 height 4
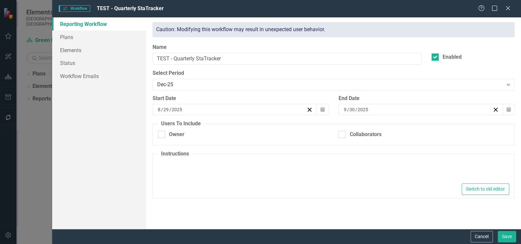
type textarea "<p>Testing</p>"
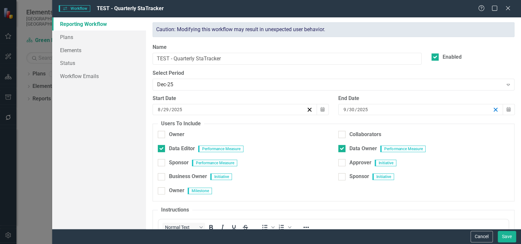
click at [493, 109] on icon "button" at bounding box center [496, 110] width 6 height 6
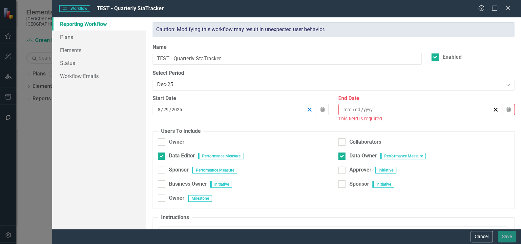
click at [308, 109] on icon "button" at bounding box center [310, 110] width 6 height 6
click at [372, 127] on div "End Date / / Calendar This field is required" at bounding box center [427, 111] width 186 height 33
click at [479, 236] on button "Cancel" at bounding box center [482, 236] width 22 height 11
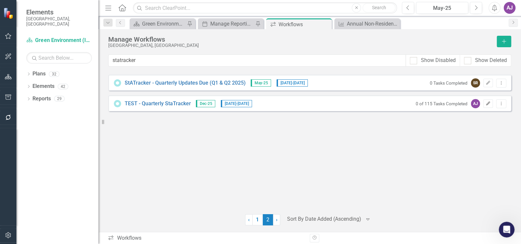
click at [489, 104] on icon "Edit" at bounding box center [488, 104] width 5 height 4
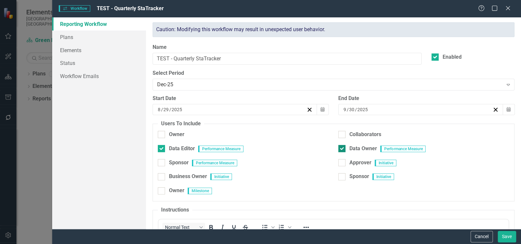
click at [341, 146] on div at bounding box center [342, 148] width 7 height 7
click at [341, 146] on input "Data Owner" at bounding box center [341, 147] width 4 height 4
checkbox input "false"
click at [160, 145] on input "Data Editor" at bounding box center [160, 147] width 4 height 4
checkbox input "false"
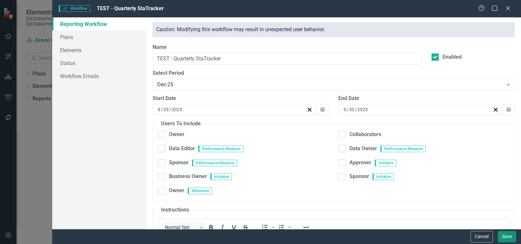
click at [506, 236] on button "Save" at bounding box center [507, 236] width 18 height 11
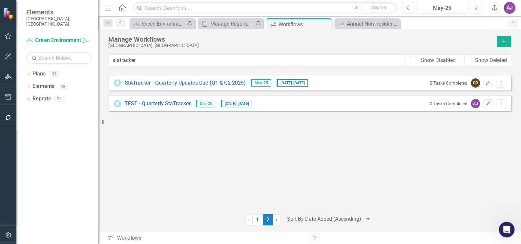
click at [508, 9] on div "AJ" at bounding box center [510, 8] width 12 height 12
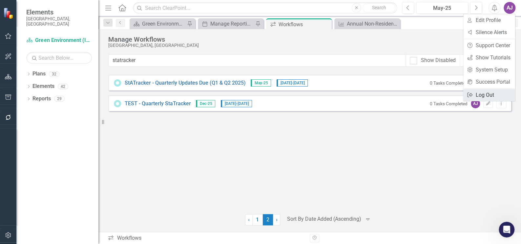
click at [486, 94] on link "Logout Log Out" at bounding box center [490, 95] width 52 height 12
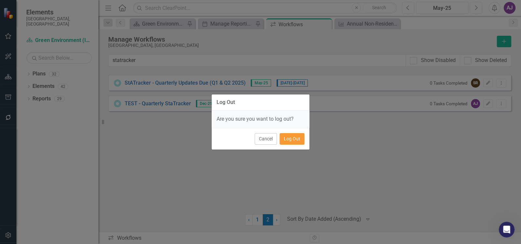
click at [297, 138] on button "Log Out" at bounding box center [292, 138] width 25 height 11
